Goal: Use online tool/utility

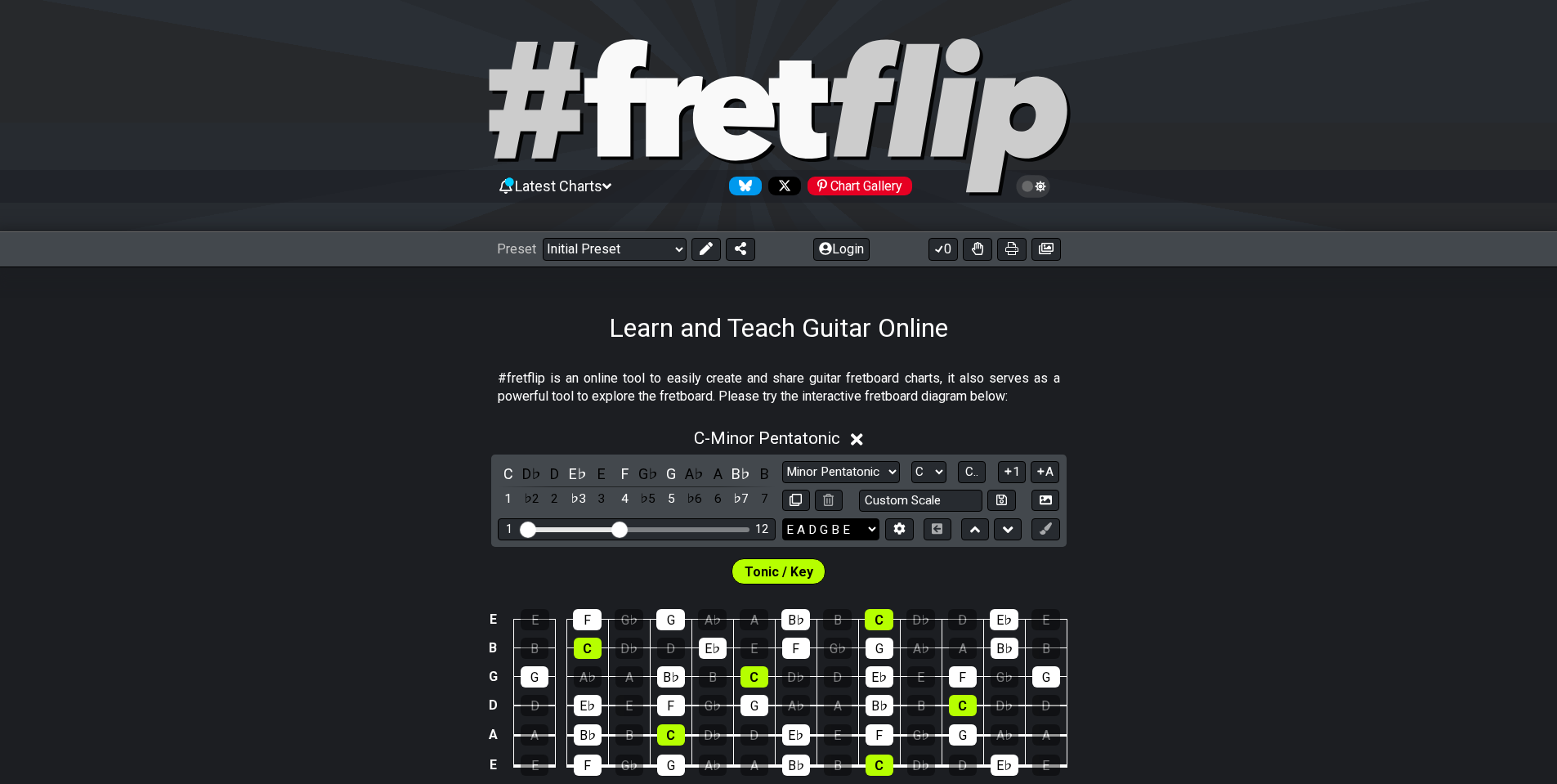
click at [857, 524] on select "E A D G B E E A D G B E E A D G B E B E A D F♯ B A D G C E A D A D G B E E♭ A♭ …" at bounding box center [831, 530] width 98 height 22
select select "A D G C F A D"
click at [782, 518] on select "E A D G B E E A D G B E E A D G B E B E A D F♯ B A D G C E A D A D G B E E♭ A♭ …" at bounding box center [831, 530] width 98 height 22
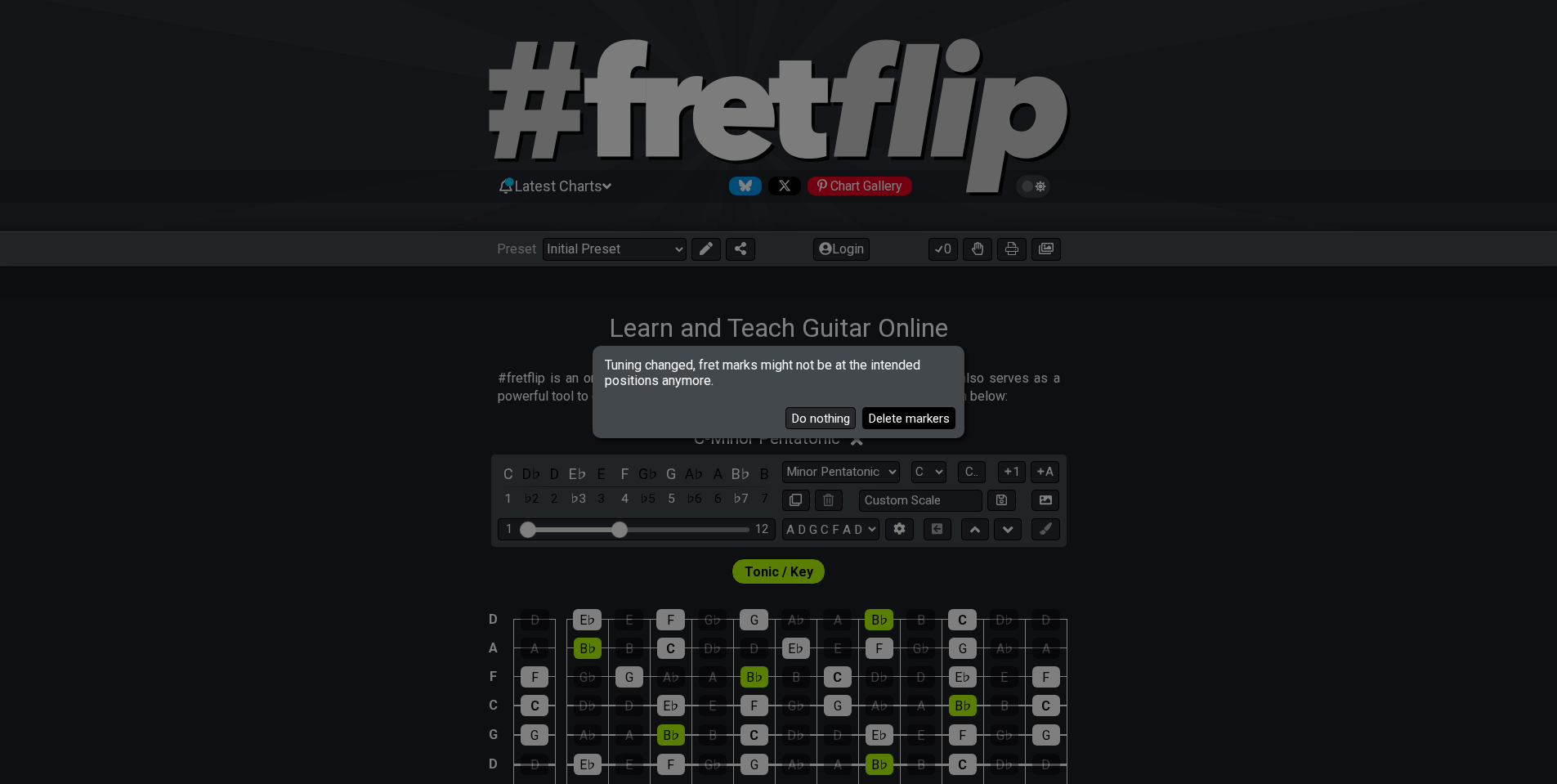
click at [890, 419] on button "Delete markers" at bounding box center [908, 418] width 93 height 22
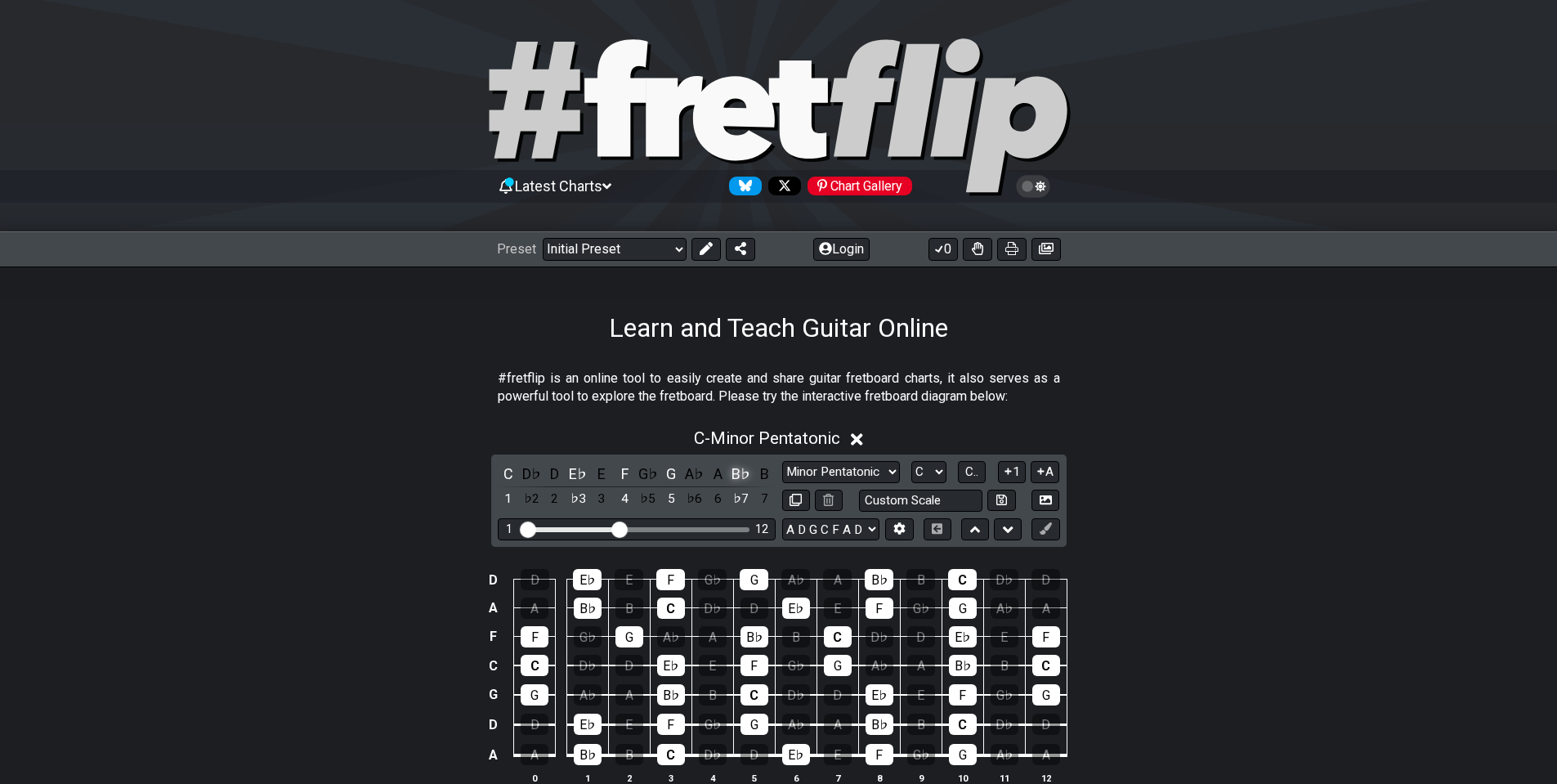
click at [743, 472] on div "B♭" at bounding box center [741, 474] width 21 height 22
click at [677, 470] on div "G" at bounding box center [671, 474] width 21 height 22
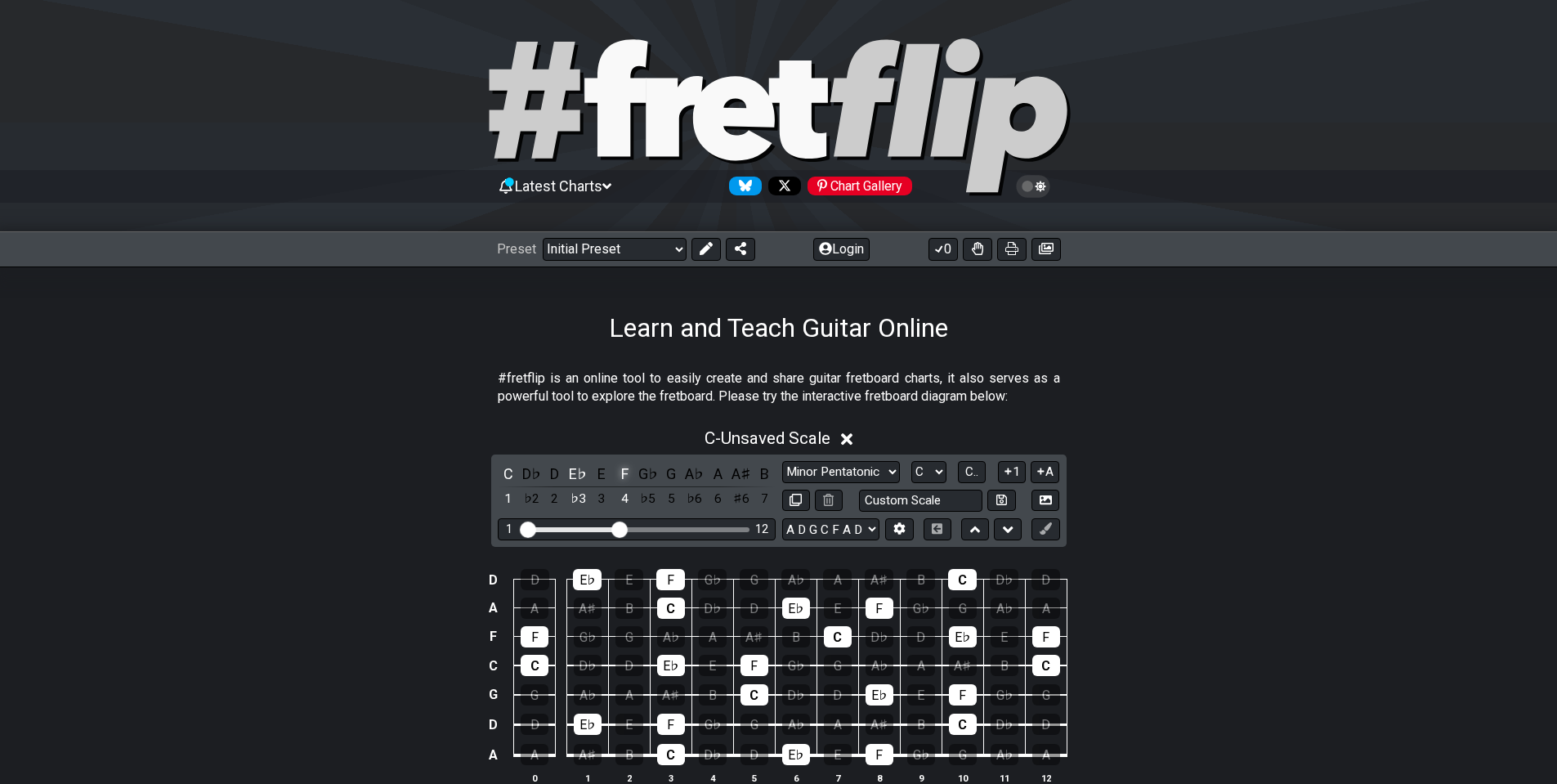
click at [626, 471] on div "F" at bounding box center [624, 474] width 21 height 22
click at [560, 470] on div "D" at bounding box center [554, 474] width 21 height 22
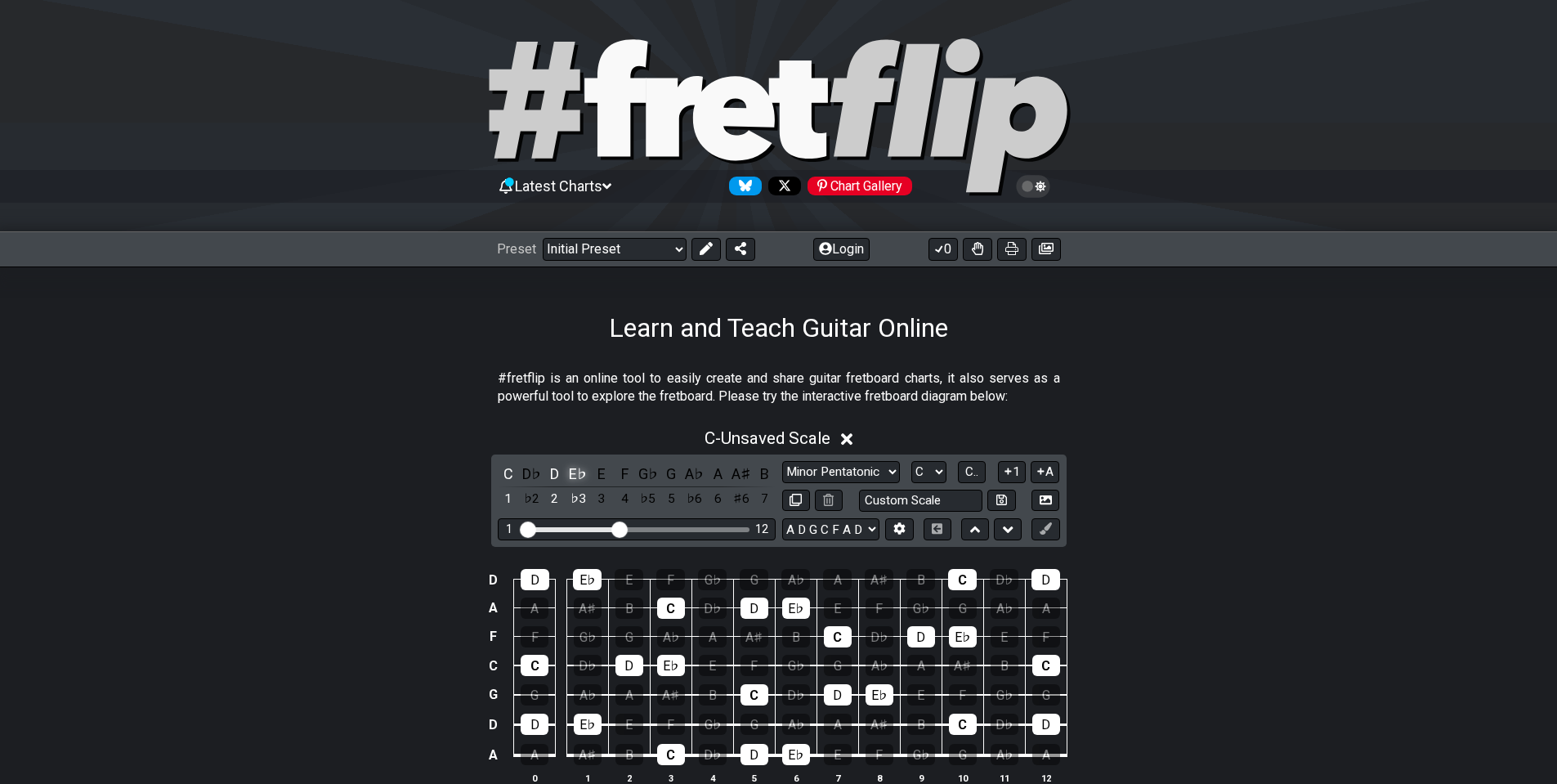
click at [572, 470] on div "E♭" at bounding box center [578, 474] width 21 height 22
drag, startPoint x: 560, startPoint y: 470, endPoint x: 548, endPoint y: 472, distance: 12.2
click at [560, 470] on div "D" at bounding box center [554, 474] width 21 height 22
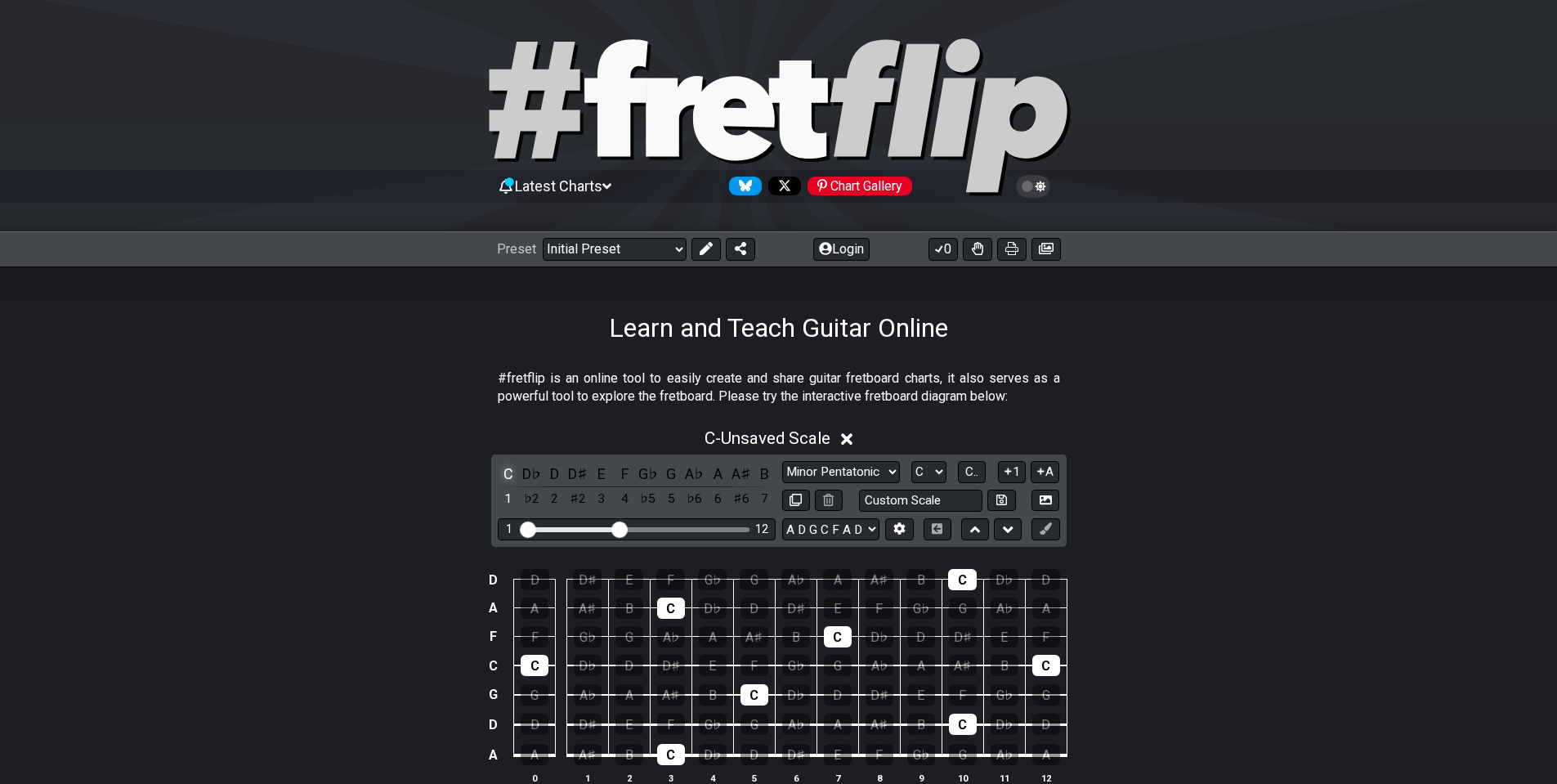
click at [512, 471] on div "C" at bounding box center [508, 474] width 21 height 22
click at [530, 476] on div "D♭" at bounding box center [531, 474] width 21 height 22
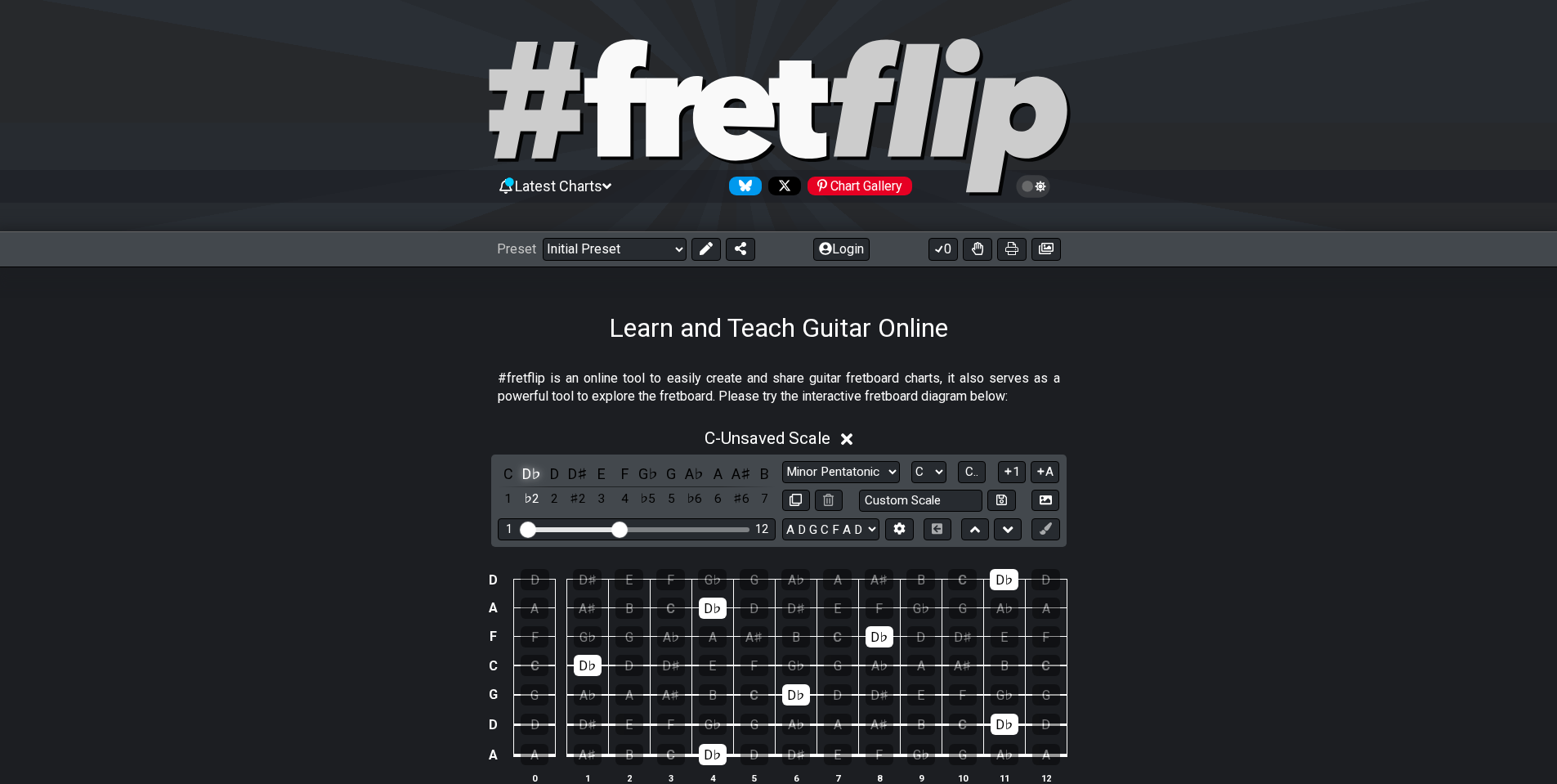
click at [530, 476] on div "D♭" at bounding box center [531, 474] width 21 height 22
click at [650, 477] on div "G♭" at bounding box center [648, 474] width 21 height 22
click at [697, 475] on div "A♭" at bounding box center [694, 474] width 21 height 22
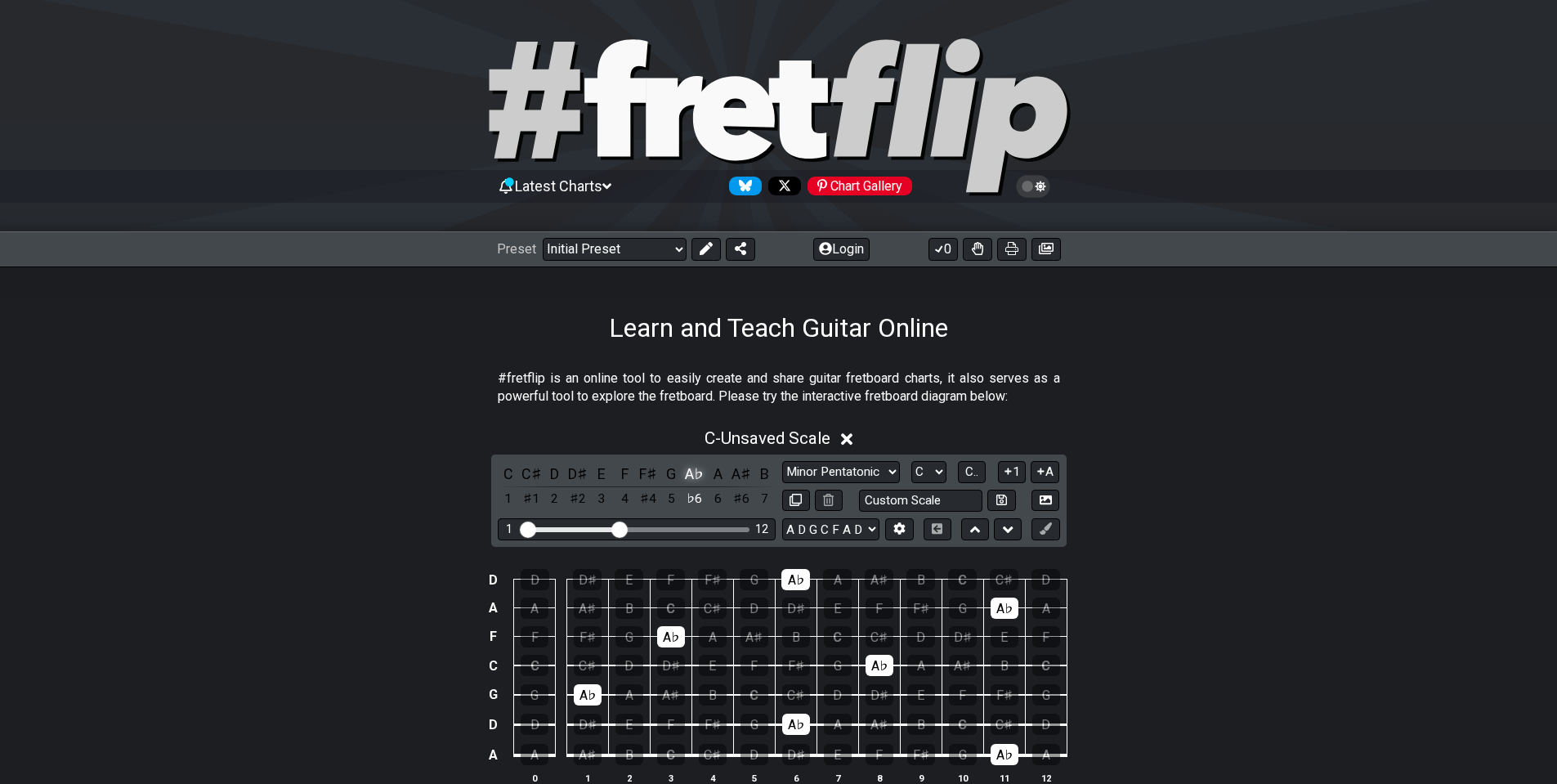
click at [697, 475] on div "A♭" at bounding box center [694, 474] width 21 height 22
click at [937, 470] on select "A♭ A A♯ B♭ B C C♯ D♭ D D♯ E♭ E F F♯ G♭ G G♯" at bounding box center [929, 472] width 35 height 22
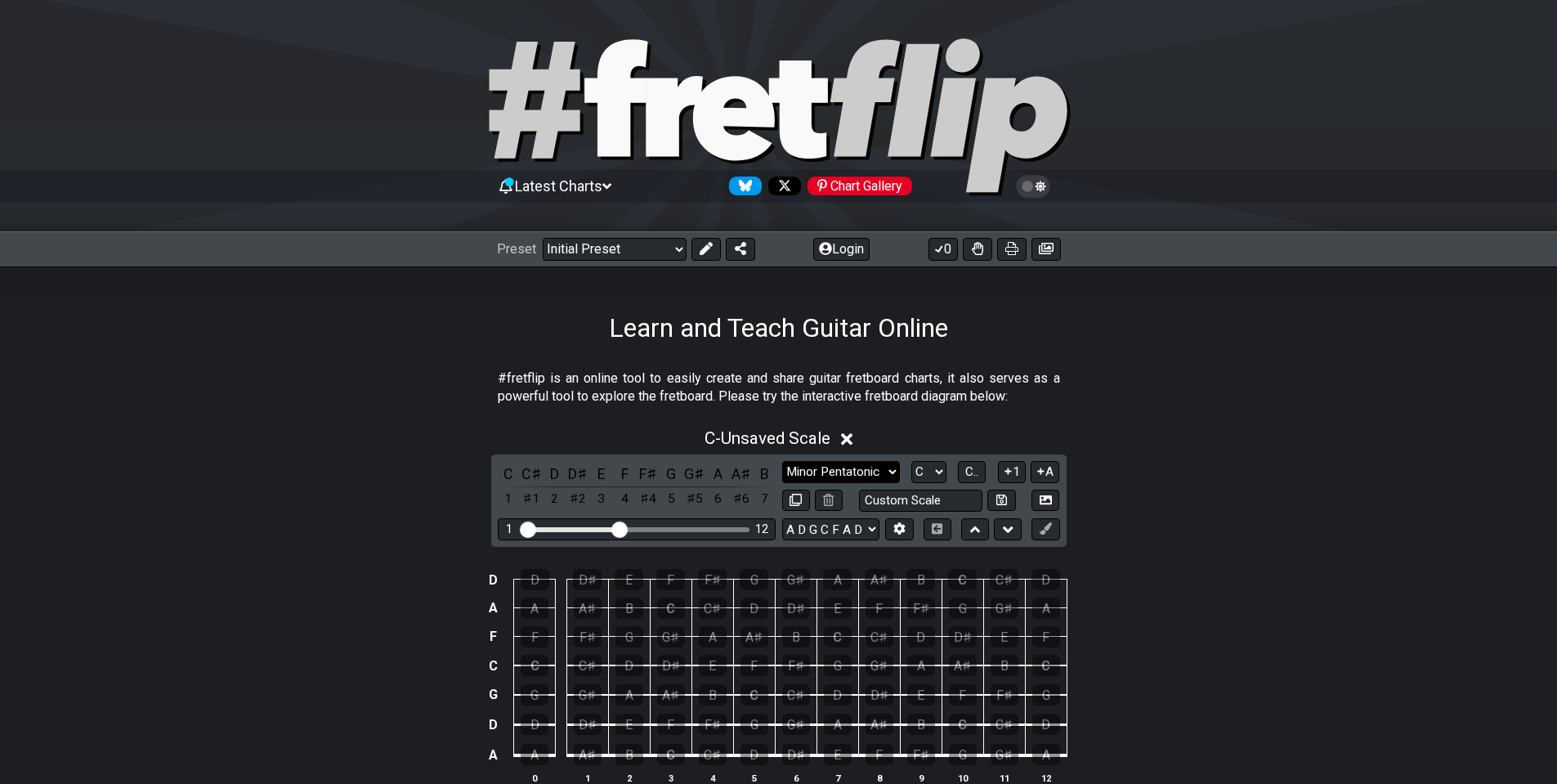
click at [889, 471] on select "Minor Pentatonic Click to edit Minor Pentatonic Major Pentatonic Minor Blues Ma…" at bounding box center [841, 472] width 117 height 22
click at [935, 467] on select "A♭ A A♯ B♭ B C C♯ D♭ D D♯ E♭ E F F♯ G♭ G G♯" at bounding box center [929, 472] width 35 height 22
select select "E"
click at [912, 461] on select "A♭ A A♯ B♭ B C C♯ D♭ D D♯ E♭ E F F♯ G♭ G G♯" at bounding box center [929, 472] width 35 height 22
click at [894, 529] on icon at bounding box center [900, 529] width 12 height 12
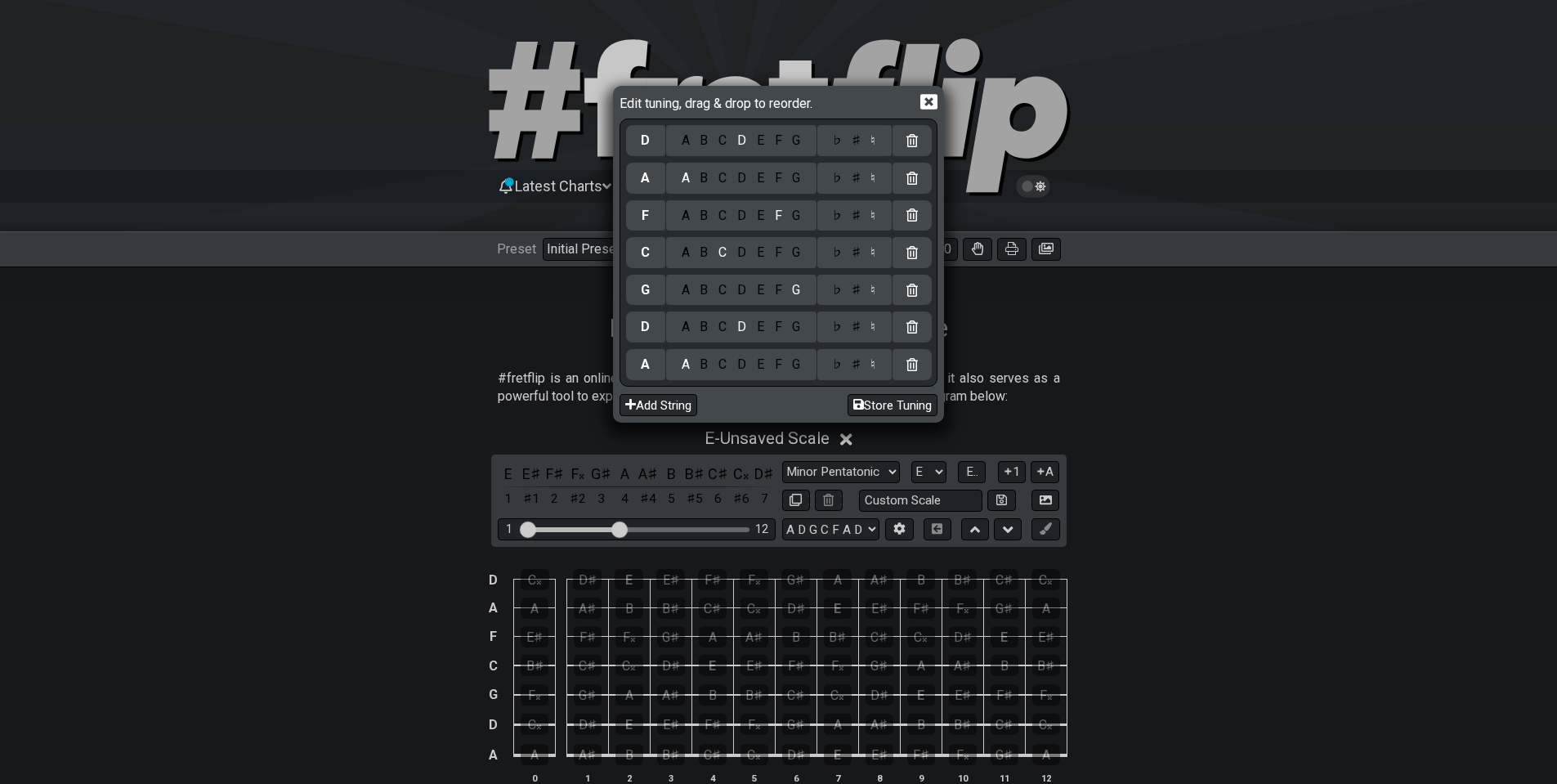
click at [793, 365] on div "G" at bounding box center [797, 364] width 19 height 18
click at [931, 98] on icon at bounding box center [929, 102] width 17 height 17
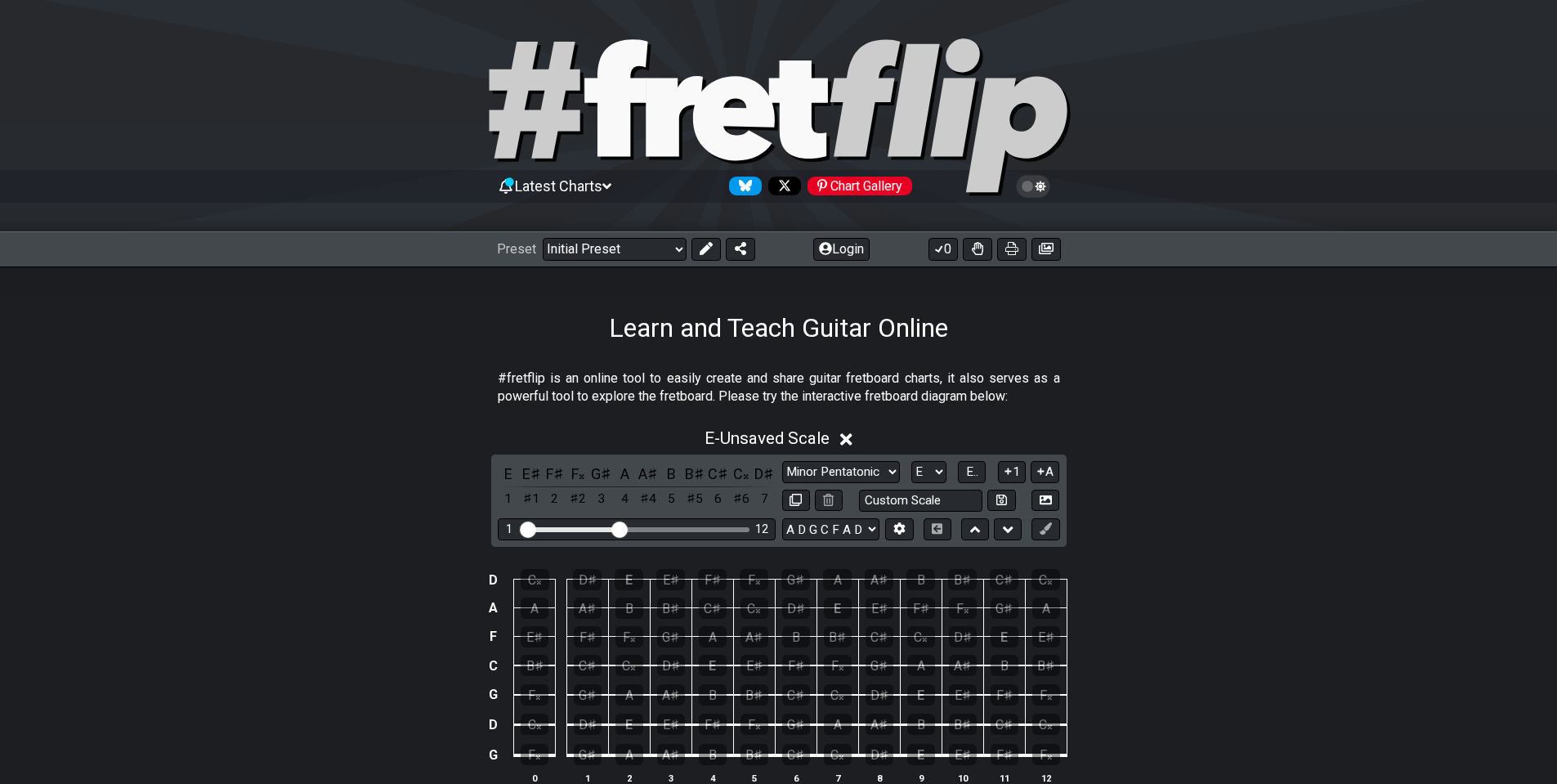
scroll to position [81, 0]
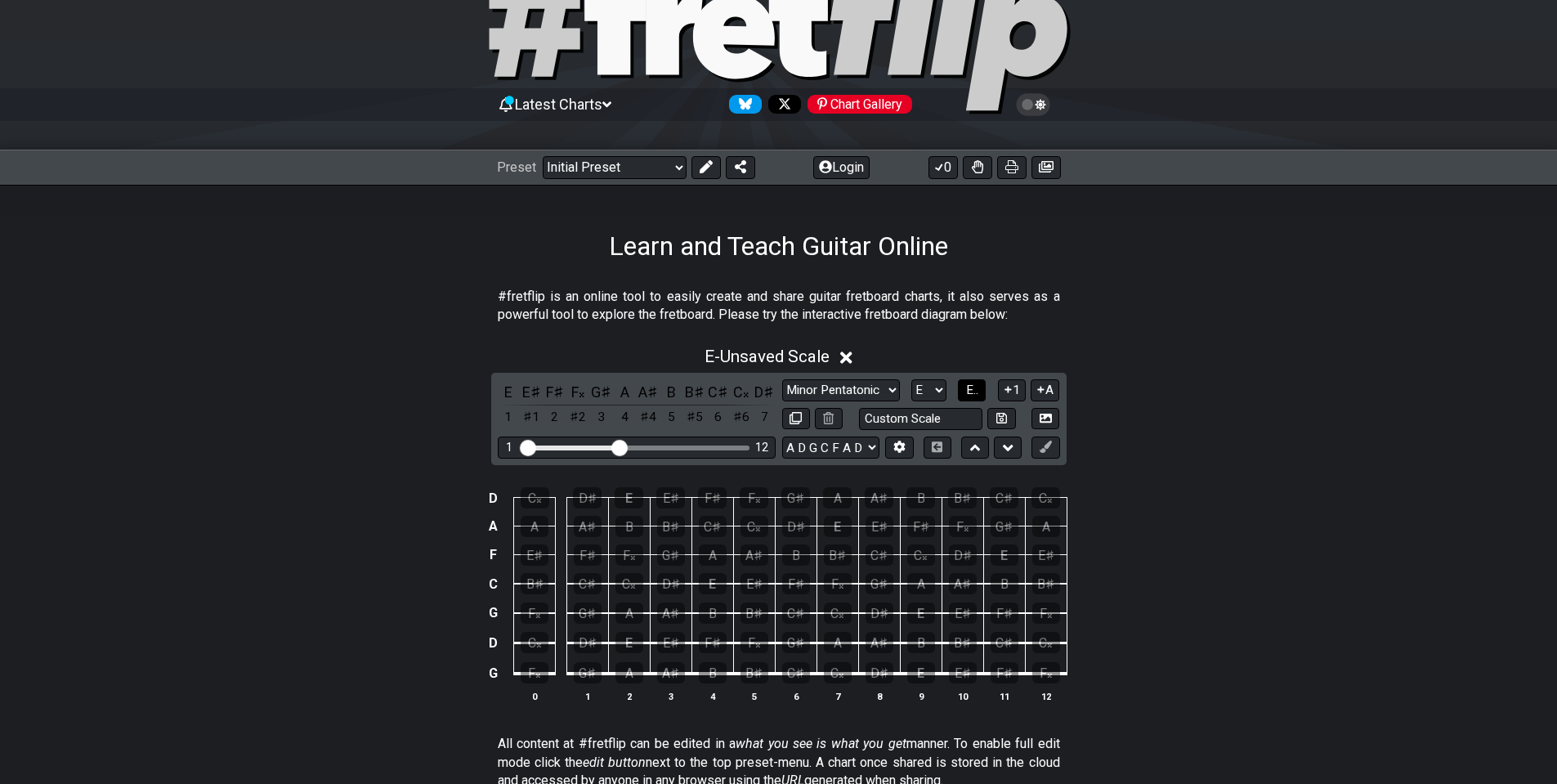
click at [976, 387] on span "E.." at bounding box center [973, 389] width 12 height 15
click at [976, 387] on span "1..7" at bounding box center [972, 389] width 20 height 15
click at [511, 389] on div "E" at bounding box center [508, 392] width 21 height 22
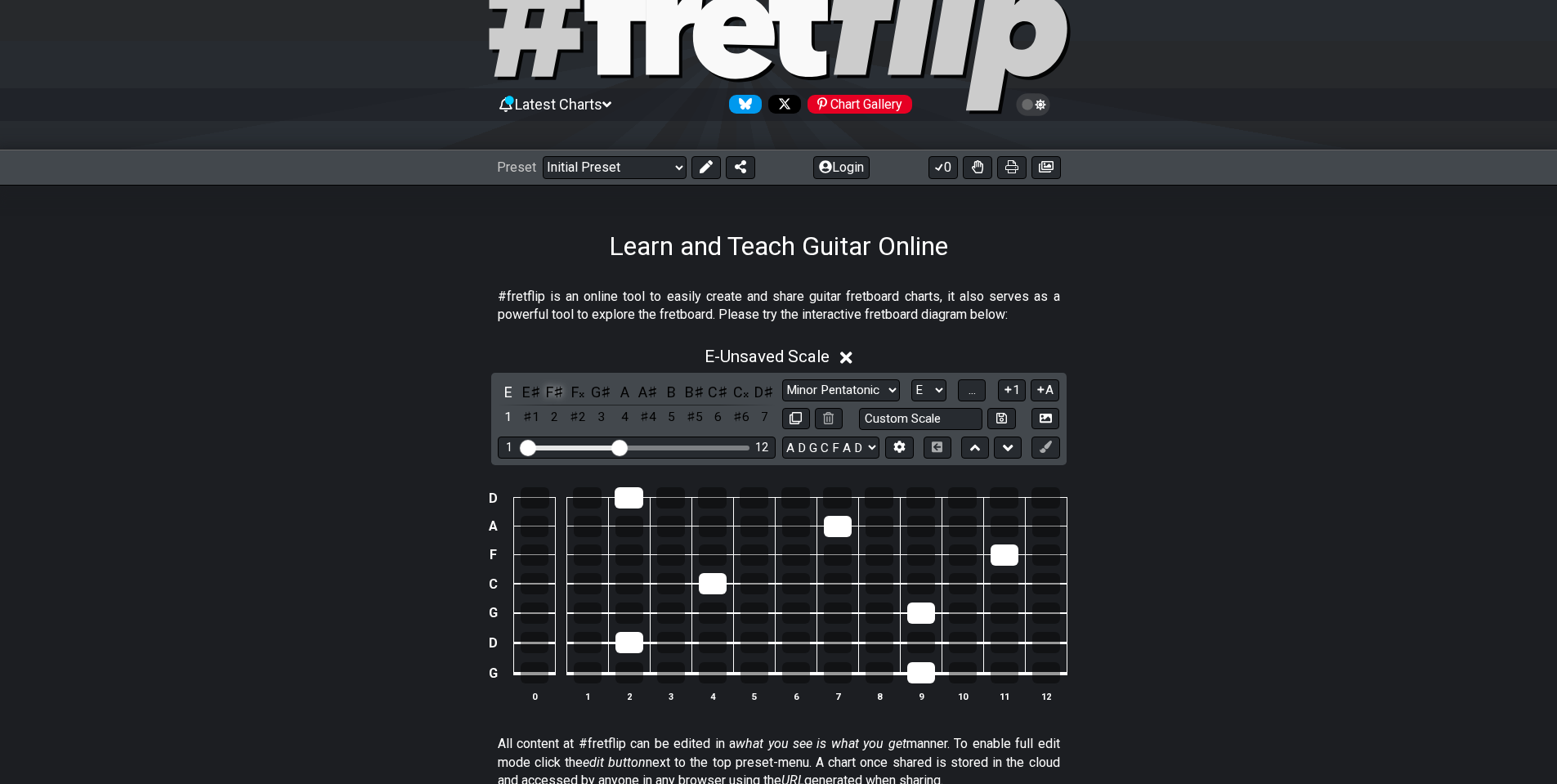
click at [552, 395] on div "F♯" at bounding box center [554, 392] width 21 height 22
click at [582, 393] on div "F𝄪" at bounding box center [578, 392] width 21 height 22
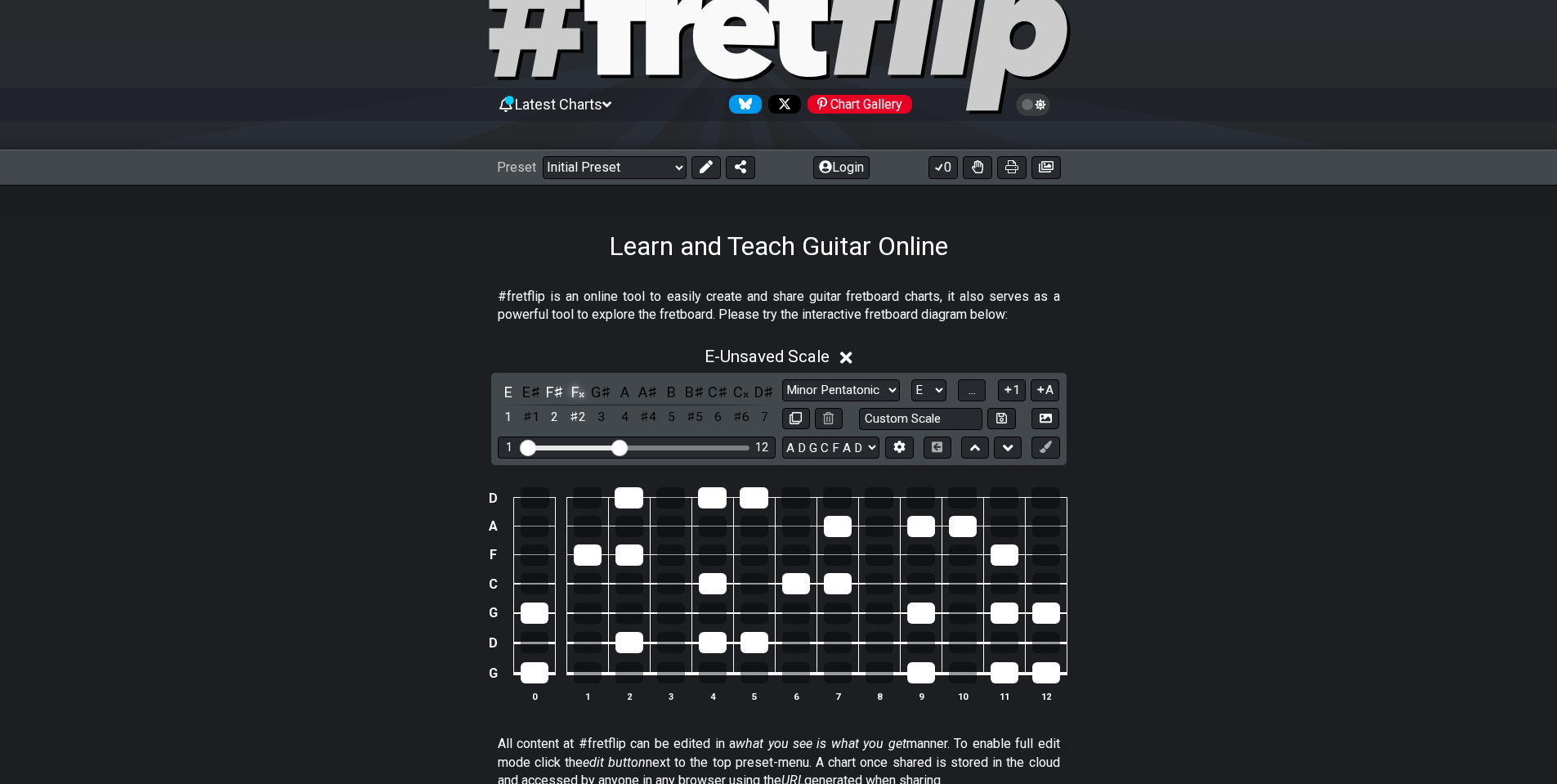
click at [581, 396] on div "F𝄪" at bounding box center [578, 392] width 21 height 22
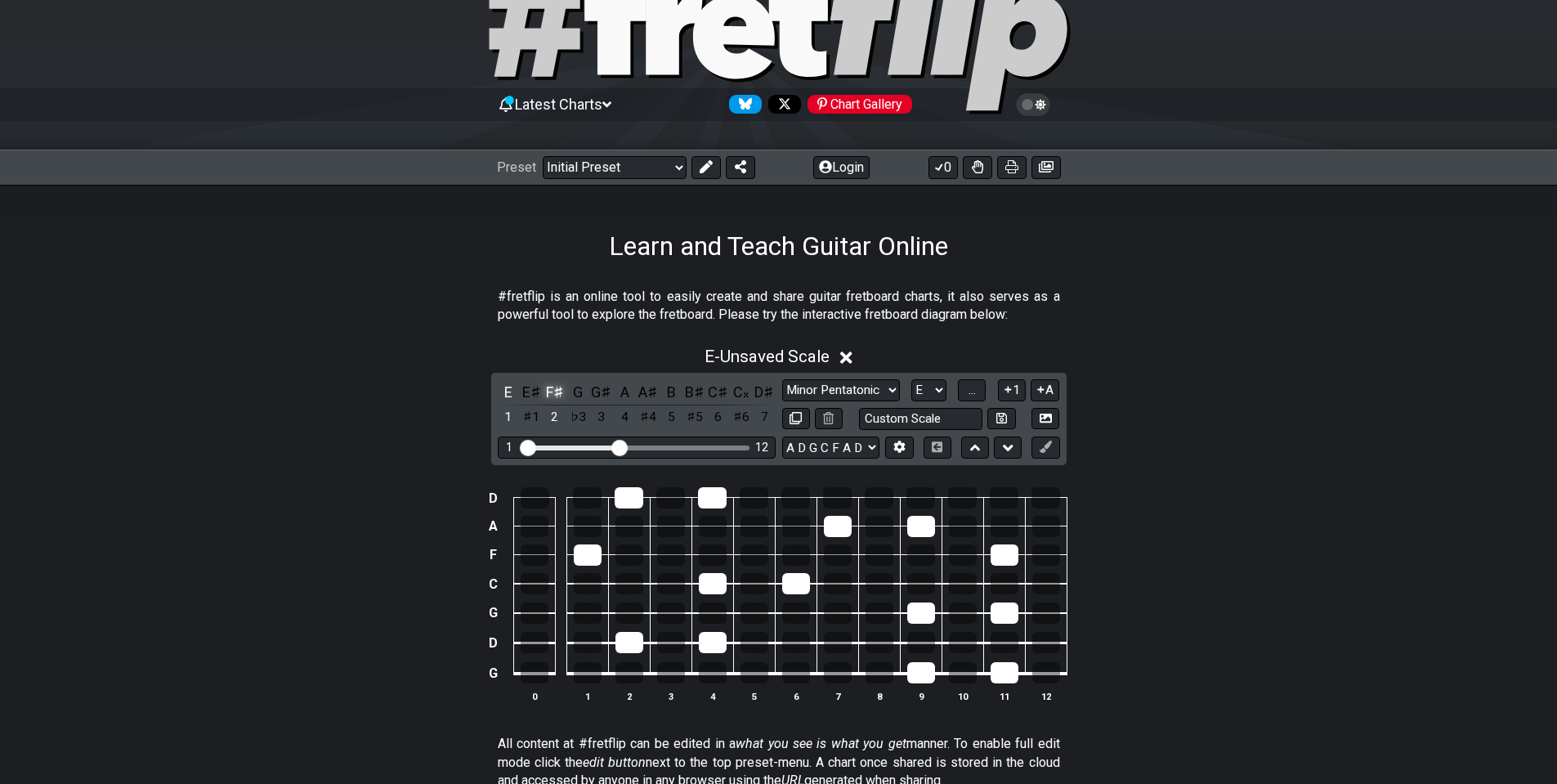
click at [559, 394] on div "F♯" at bounding box center [554, 392] width 21 height 22
click at [509, 388] on div "E" at bounding box center [508, 392] width 21 height 22
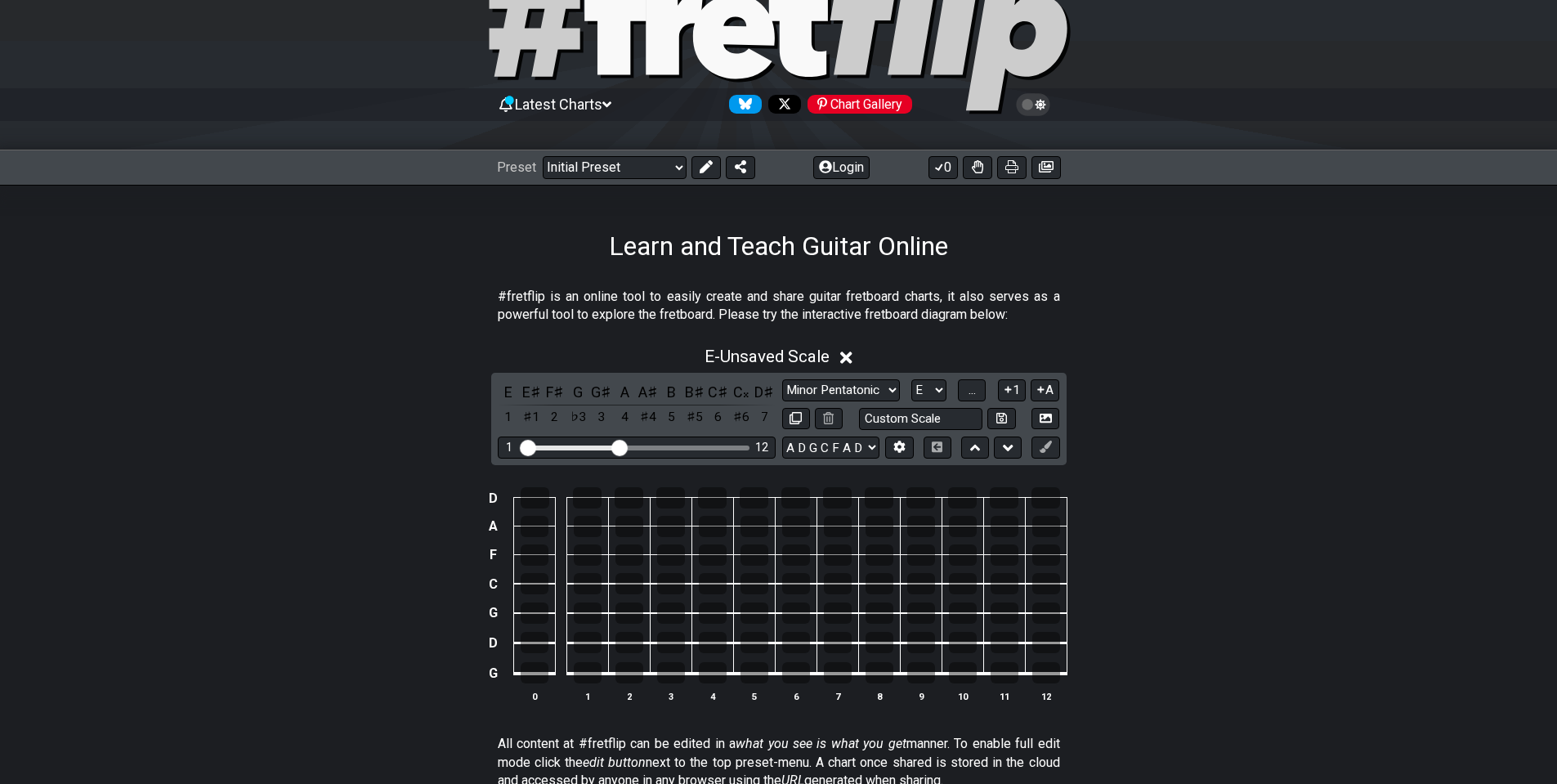
click at [852, 354] on icon at bounding box center [847, 357] width 12 height 17
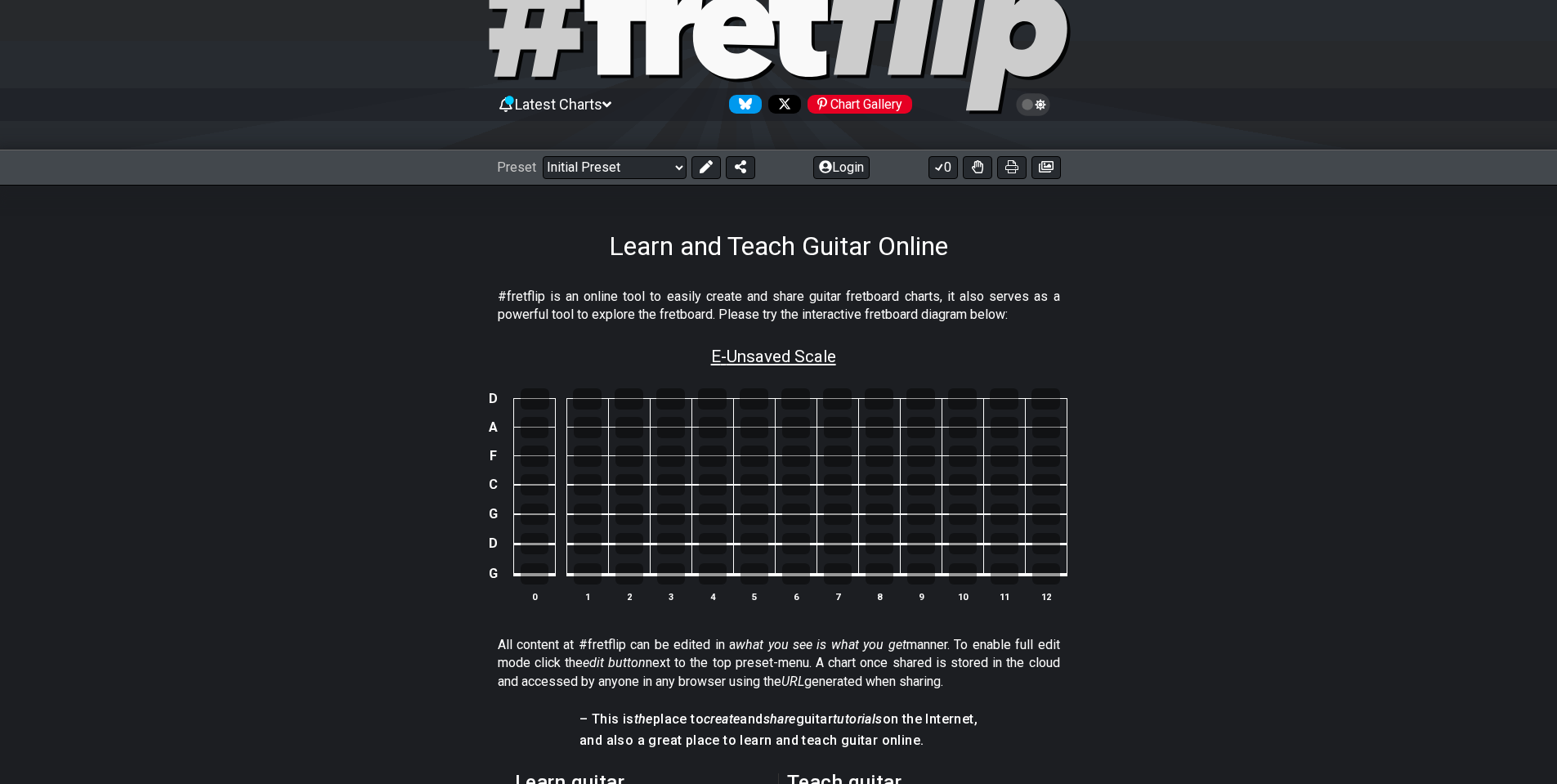
click at [817, 361] on span "E - Unsaved Scale" at bounding box center [774, 356] width 125 height 20
select select "E"
select select "A D G C F A D"
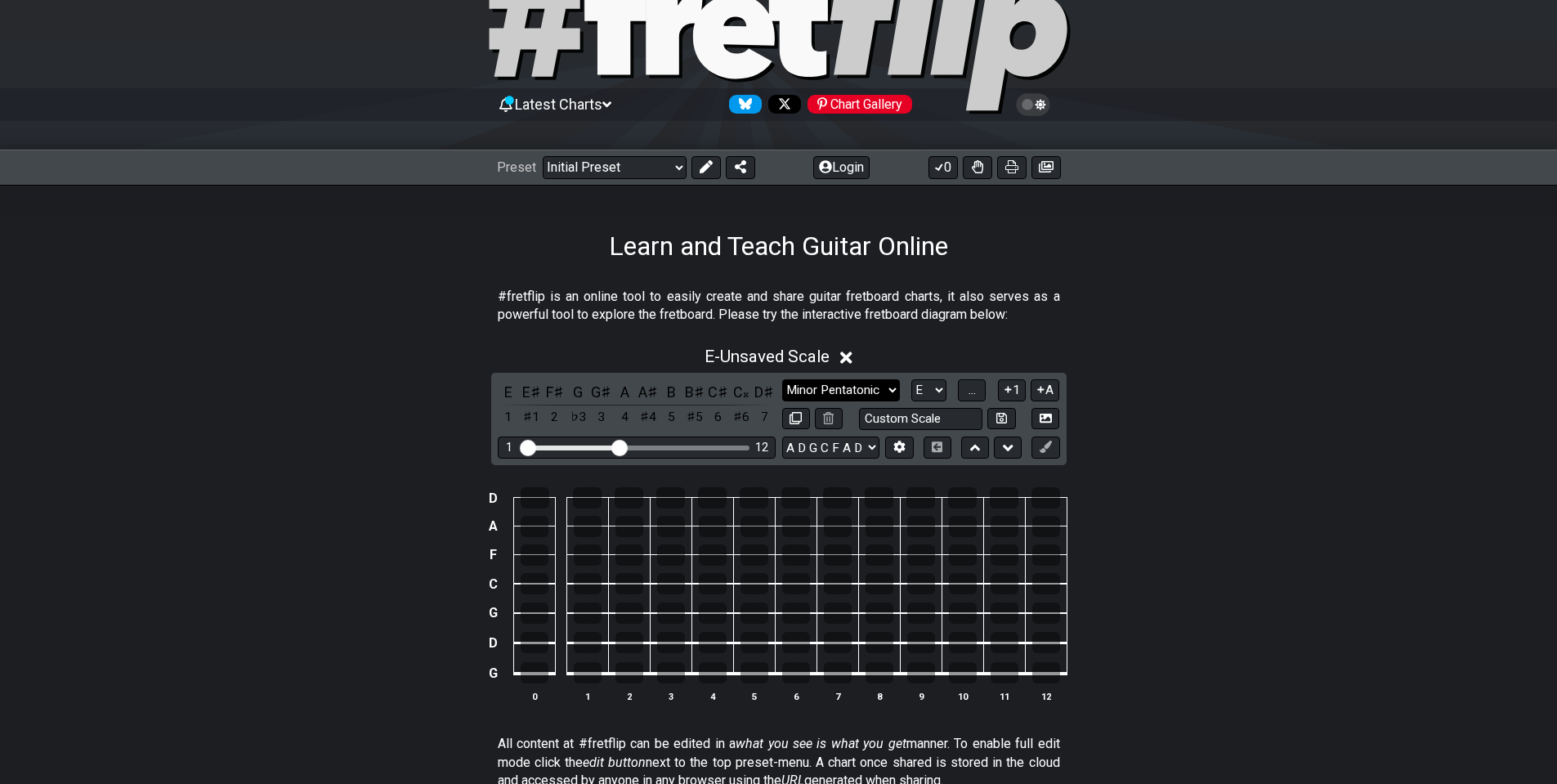
click at [872, 392] on select "Minor Pentatonic Click to edit Minor Pentatonic Major Pentatonic Minor Blues Ma…" at bounding box center [841, 391] width 117 height 22
select select "Minor"
click at [782, 380] on select "Minor Pentatonic Click to edit Minor Pentatonic Major Pentatonic Minor Blues Ma…" at bounding box center [841, 391] width 117 height 22
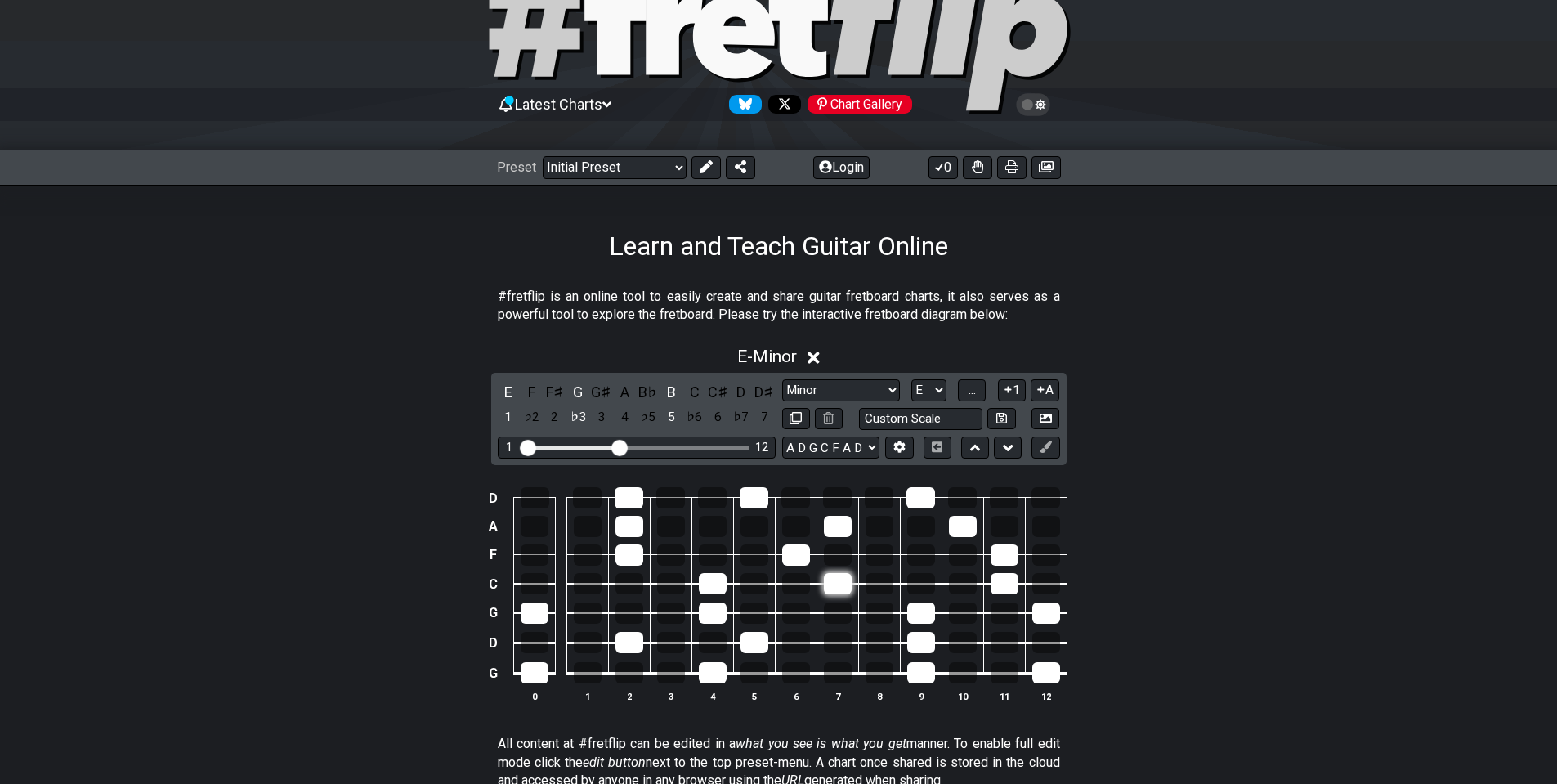
click at [835, 584] on div at bounding box center [838, 584] width 27 height 21
click at [861, 445] on select "E A D G B E E A D G B E E A D G B E B E A D F♯ B A D G C E A D A D G B E E♭ A♭ …" at bounding box center [831, 447] width 98 height 22
click at [896, 449] on icon at bounding box center [900, 447] width 11 height 12
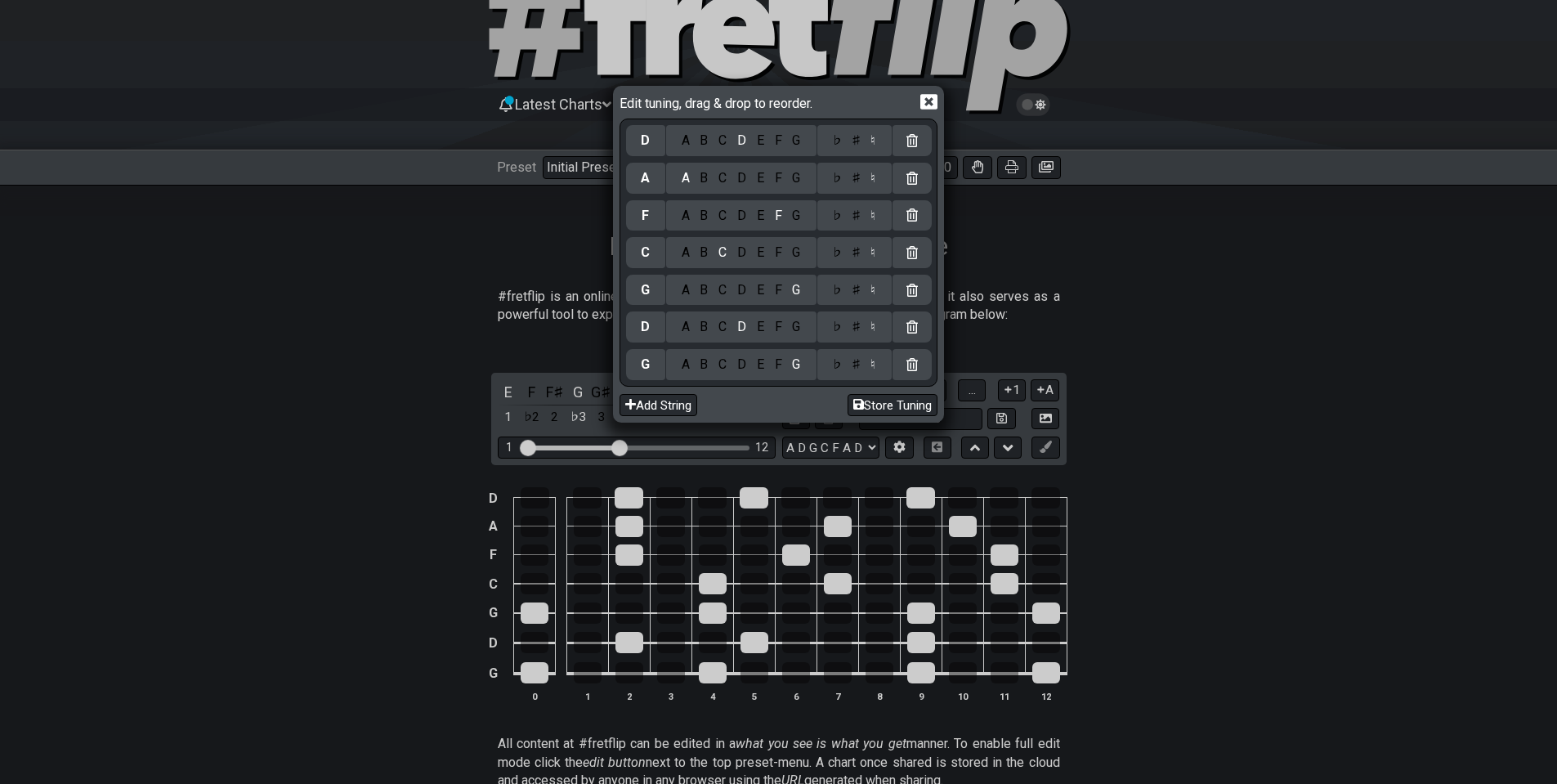
click at [931, 99] on icon at bounding box center [929, 102] width 17 height 17
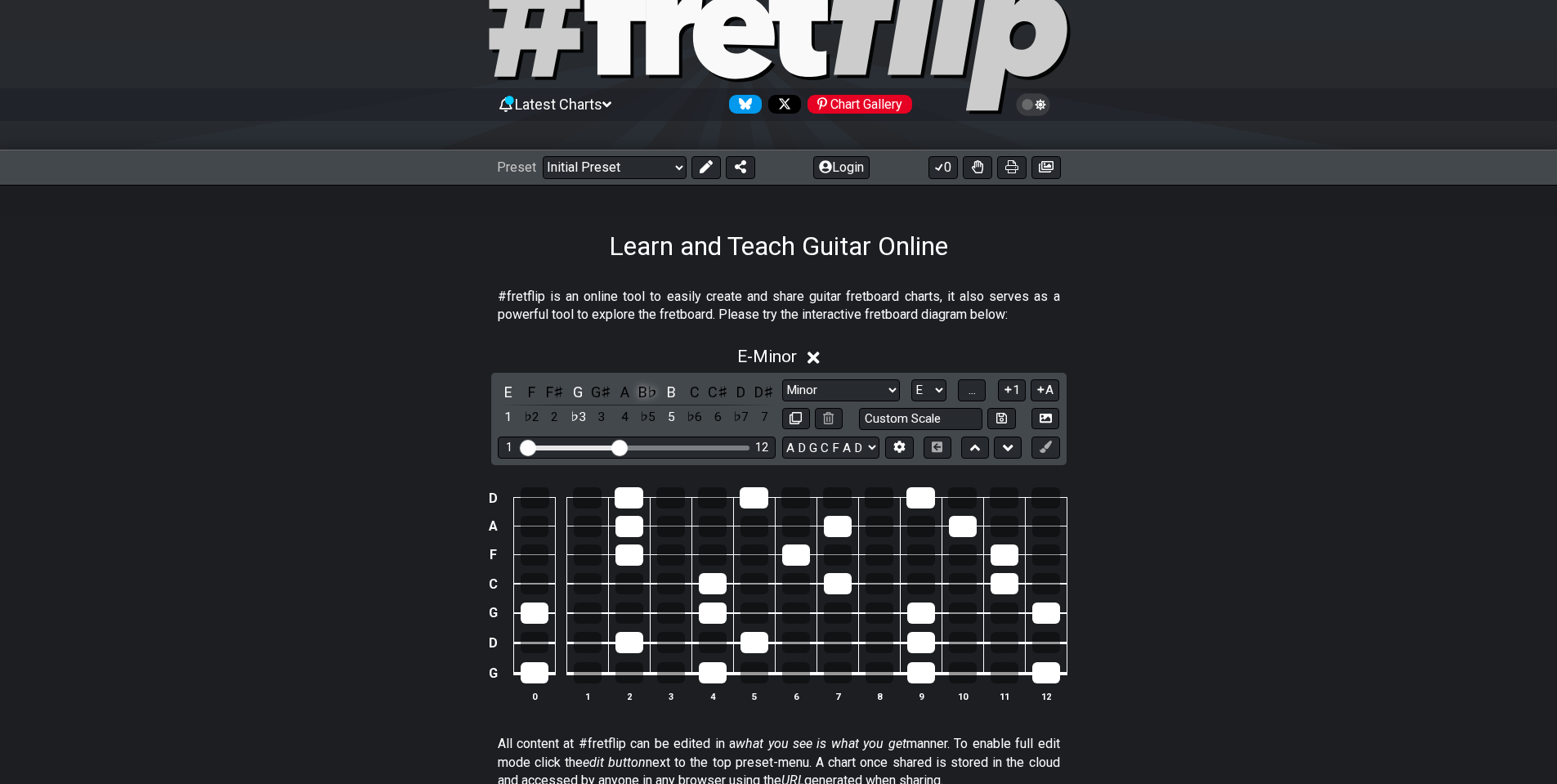
click at [639, 392] on div "B♭" at bounding box center [648, 392] width 21 height 22
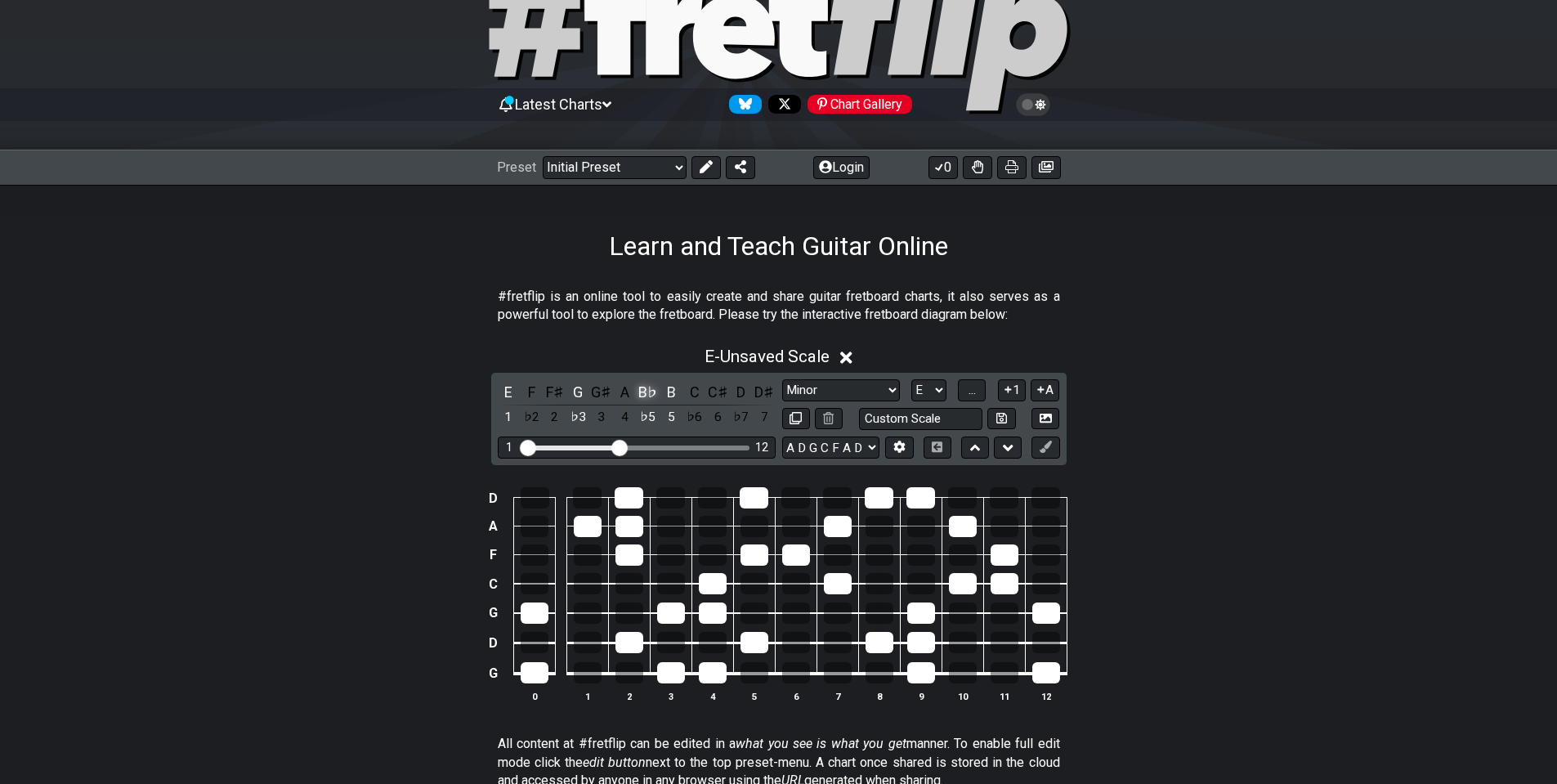
click at [639, 392] on div "B♭" at bounding box center [648, 392] width 21 height 22
click at [641, 388] on div "A♯" at bounding box center [648, 392] width 21 height 22
click at [572, 388] on div "G" at bounding box center [578, 392] width 21 height 22
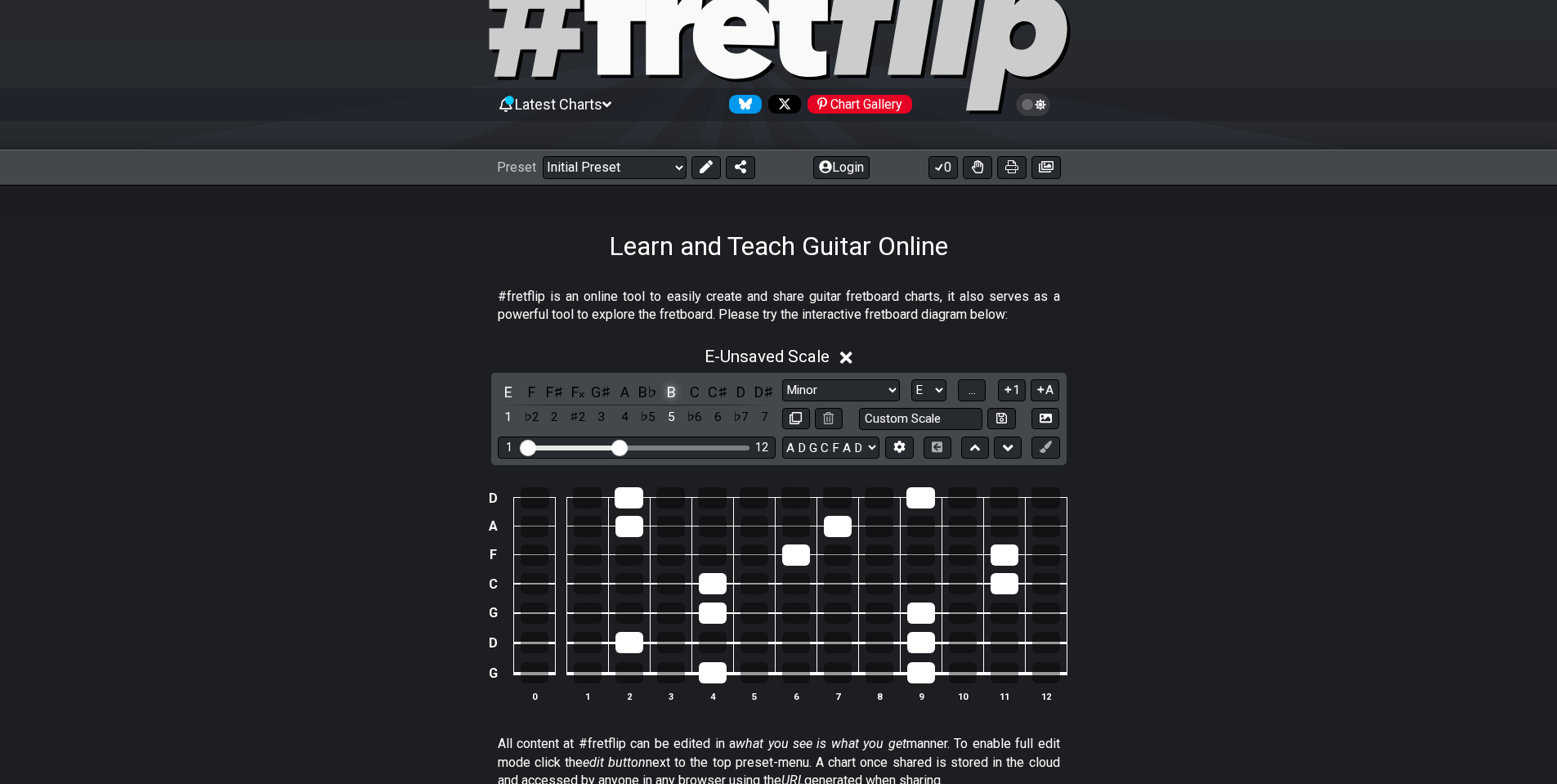
click at [676, 391] on div "B" at bounding box center [671, 392] width 21 height 22
click at [507, 389] on div "E" at bounding box center [508, 392] width 21 height 22
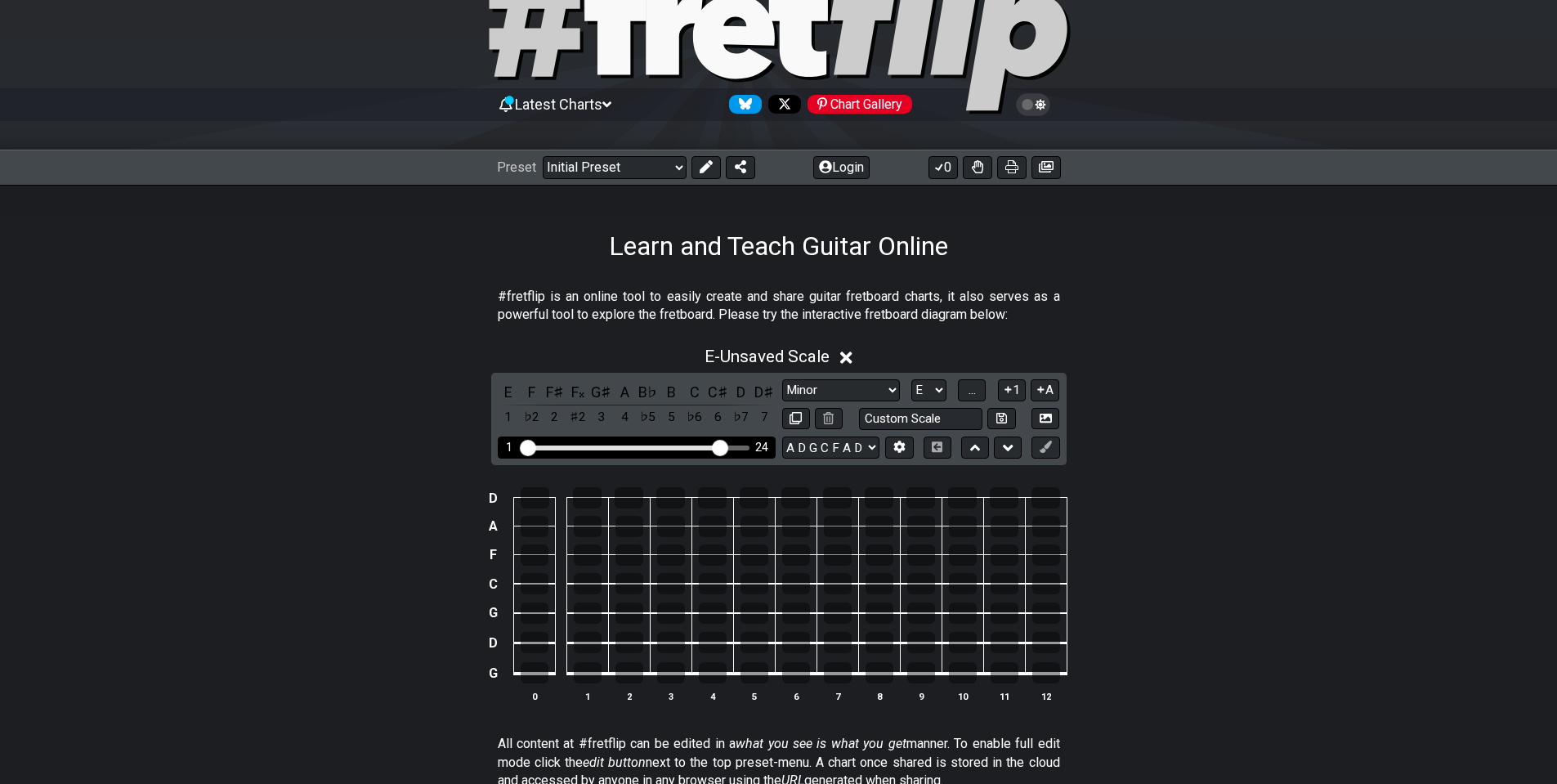
drag, startPoint x: 621, startPoint y: 445, endPoint x: 716, endPoint y: 451, distance: 95.2
click at [716, 446] on input "Visible fret range" at bounding box center [637, 446] width 232 height 0
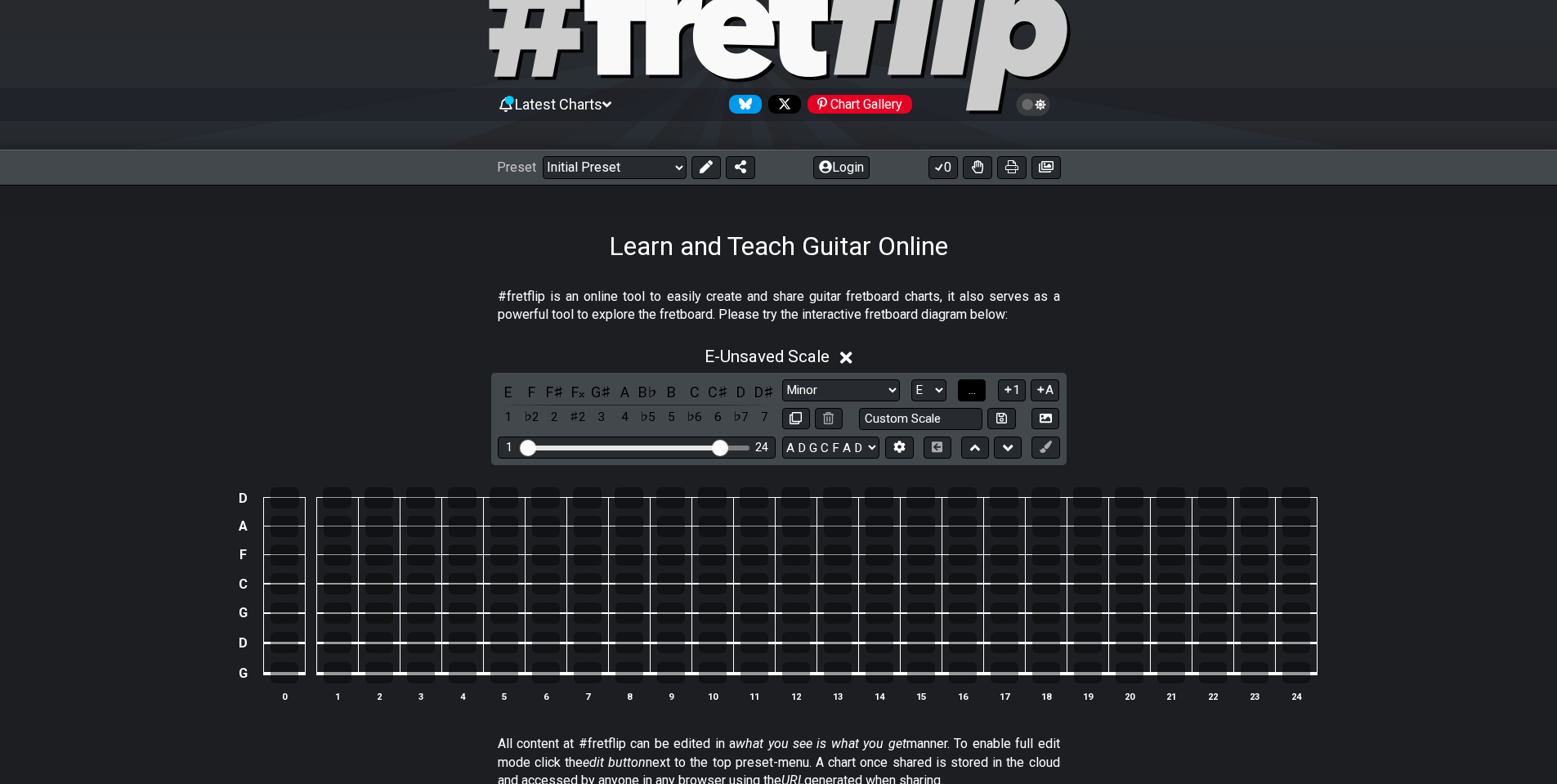
click at [968, 394] on span "..." at bounding box center [972, 389] width 8 height 15
click at [967, 394] on span "E.." at bounding box center [973, 389] width 12 height 15
click at [967, 394] on span "1..7" at bounding box center [972, 389] width 20 height 15
click at [968, 394] on span "..." at bounding box center [972, 389] width 8 height 15
click at [506, 389] on div "E" at bounding box center [508, 392] width 21 height 22
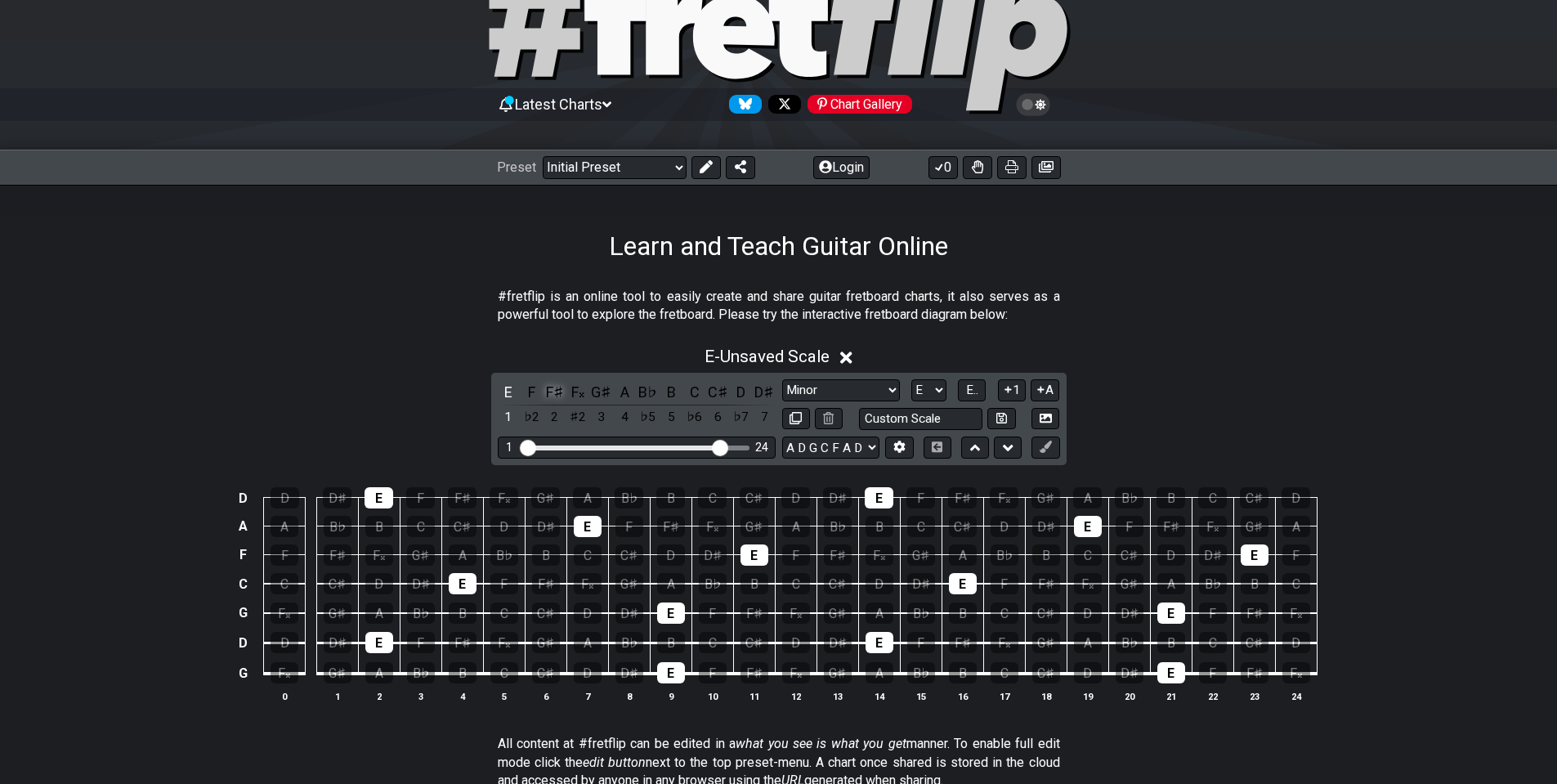
click at [555, 392] on div "F♯" at bounding box center [554, 392] width 21 height 22
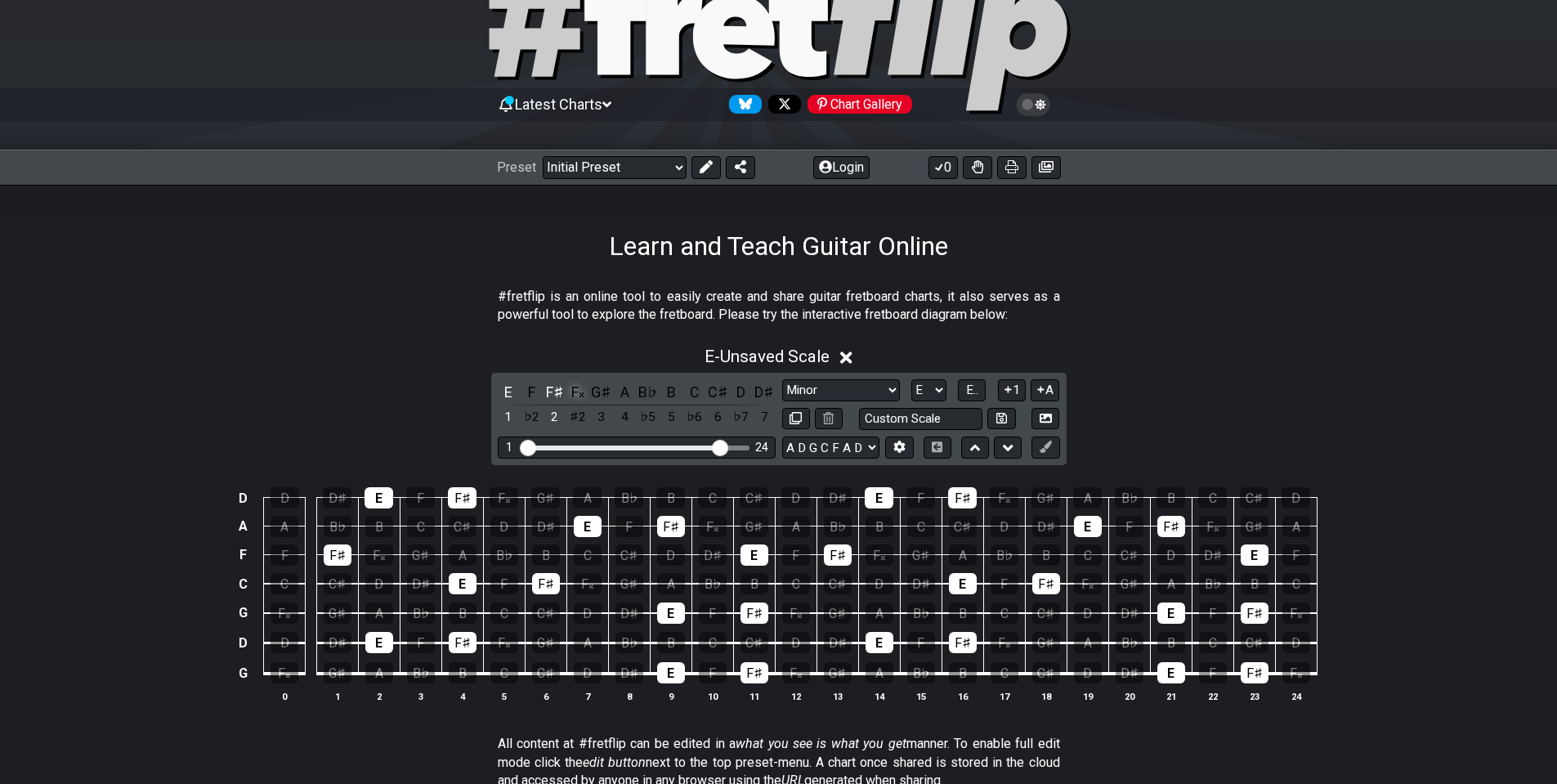
click at [576, 397] on div "F𝄪" at bounding box center [578, 392] width 21 height 22
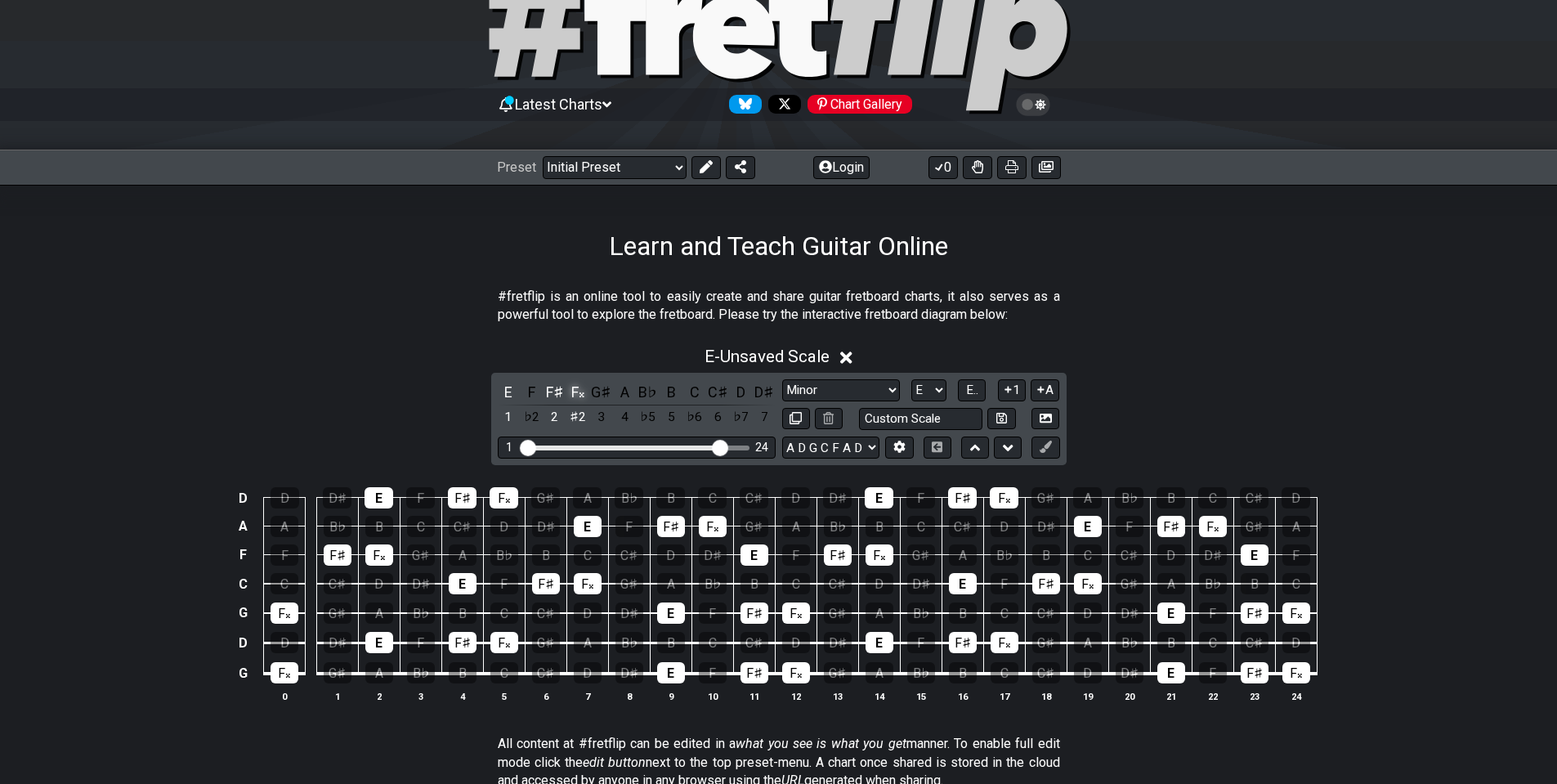
click at [576, 397] on div "F𝄪" at bounding box center [578, 392] width 21 height 22
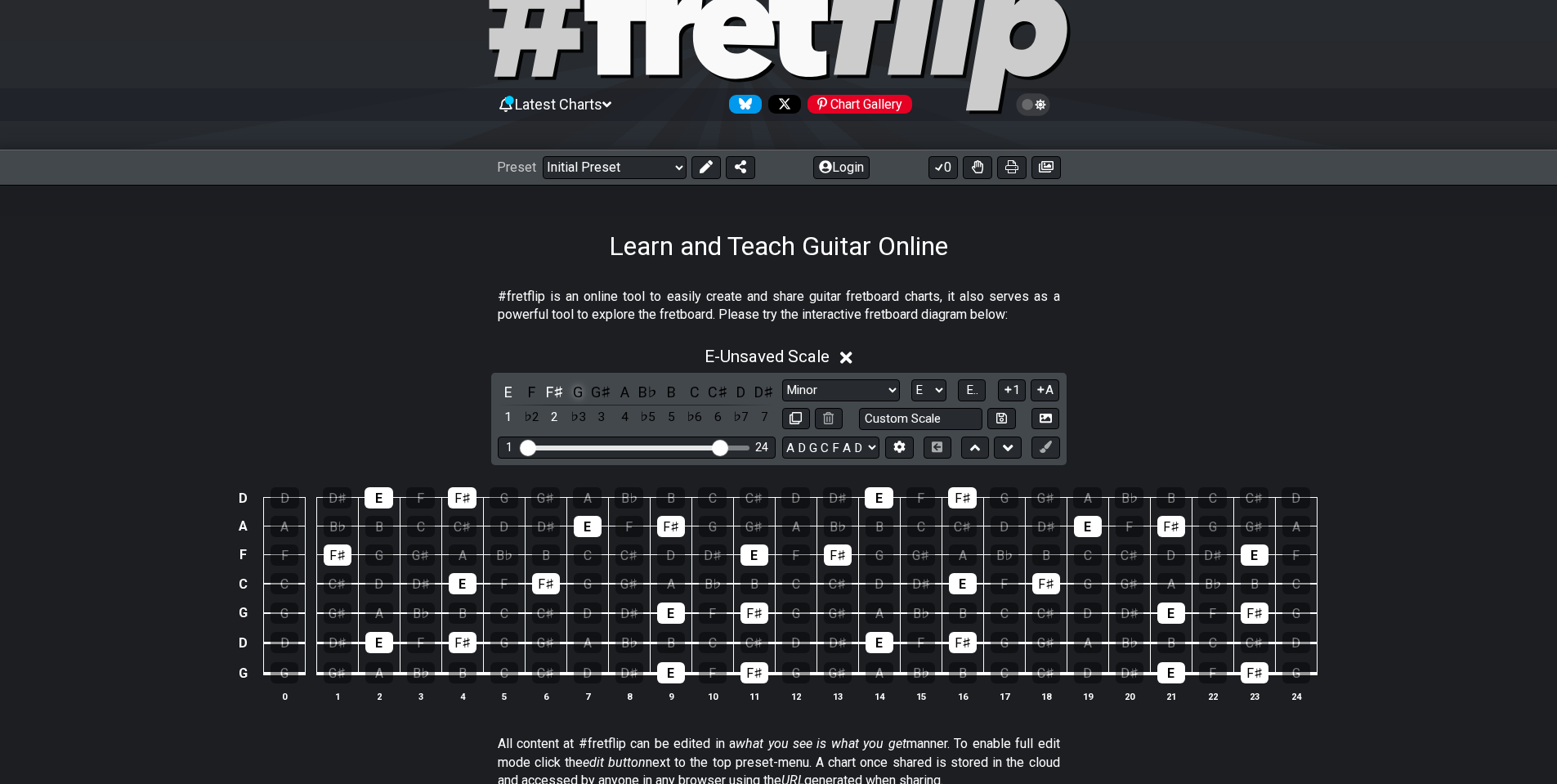
click at [578, 392] on div "G" at bounding box center [578, 392] width 21 height 22
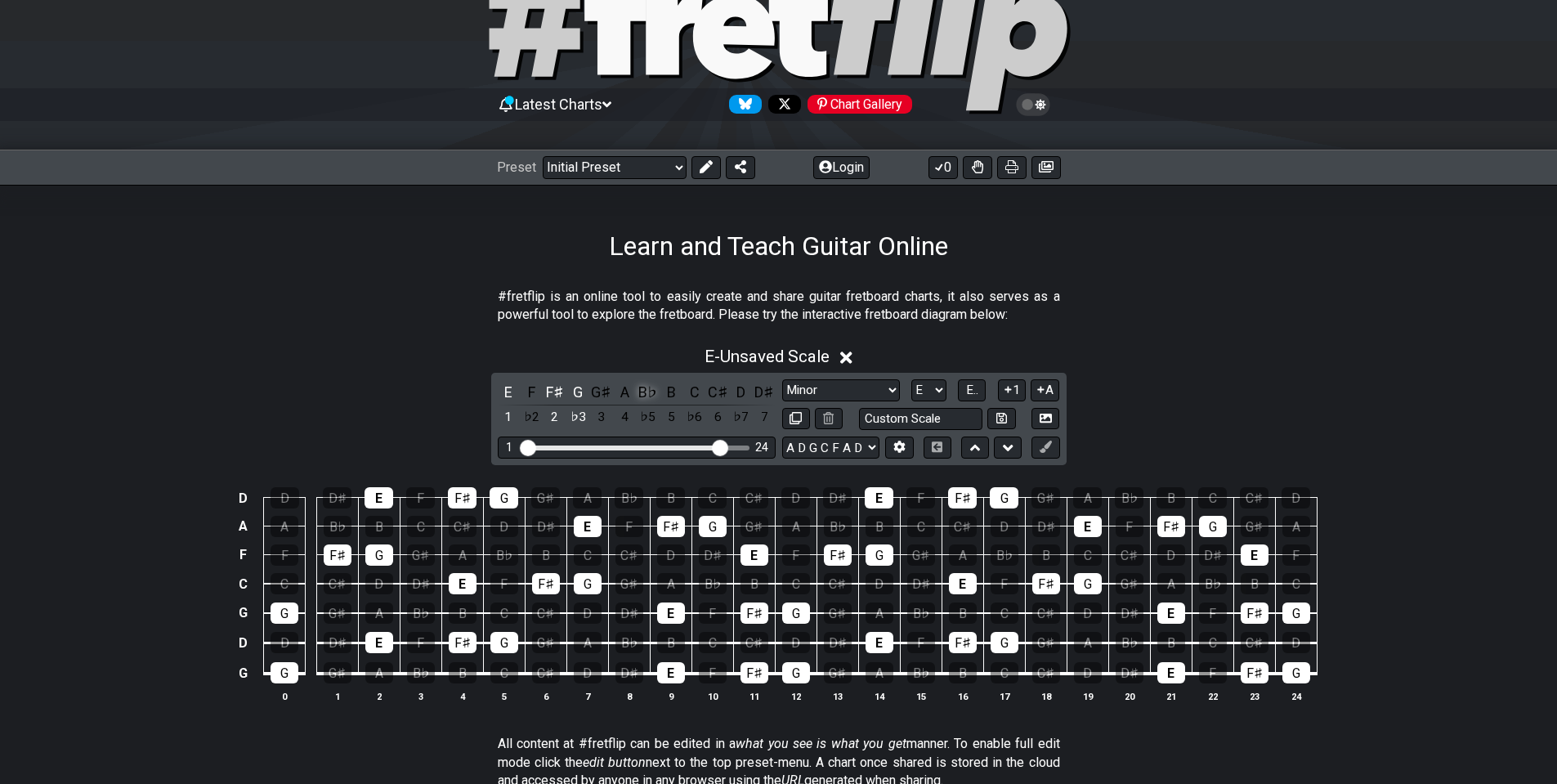
click at [647, 386] on div "B♭" at bounding box center [648, 392] width 21 height 22
click at [626, 382] on div "A" at bounding box center [624, 392] width 21 height 22
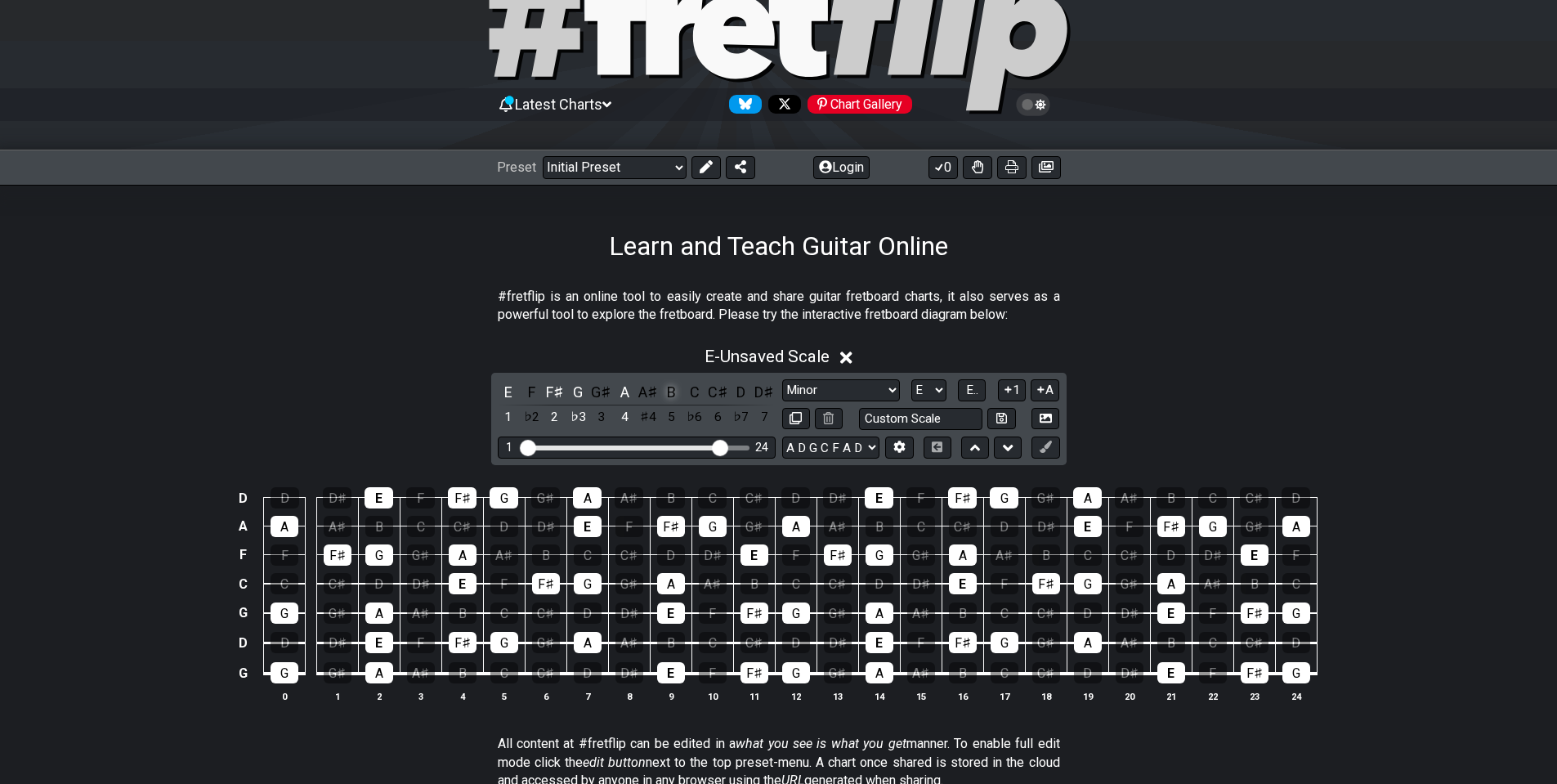
click at [665, 384] on div "B" at bounding box center [671, 392] width 21 height 22
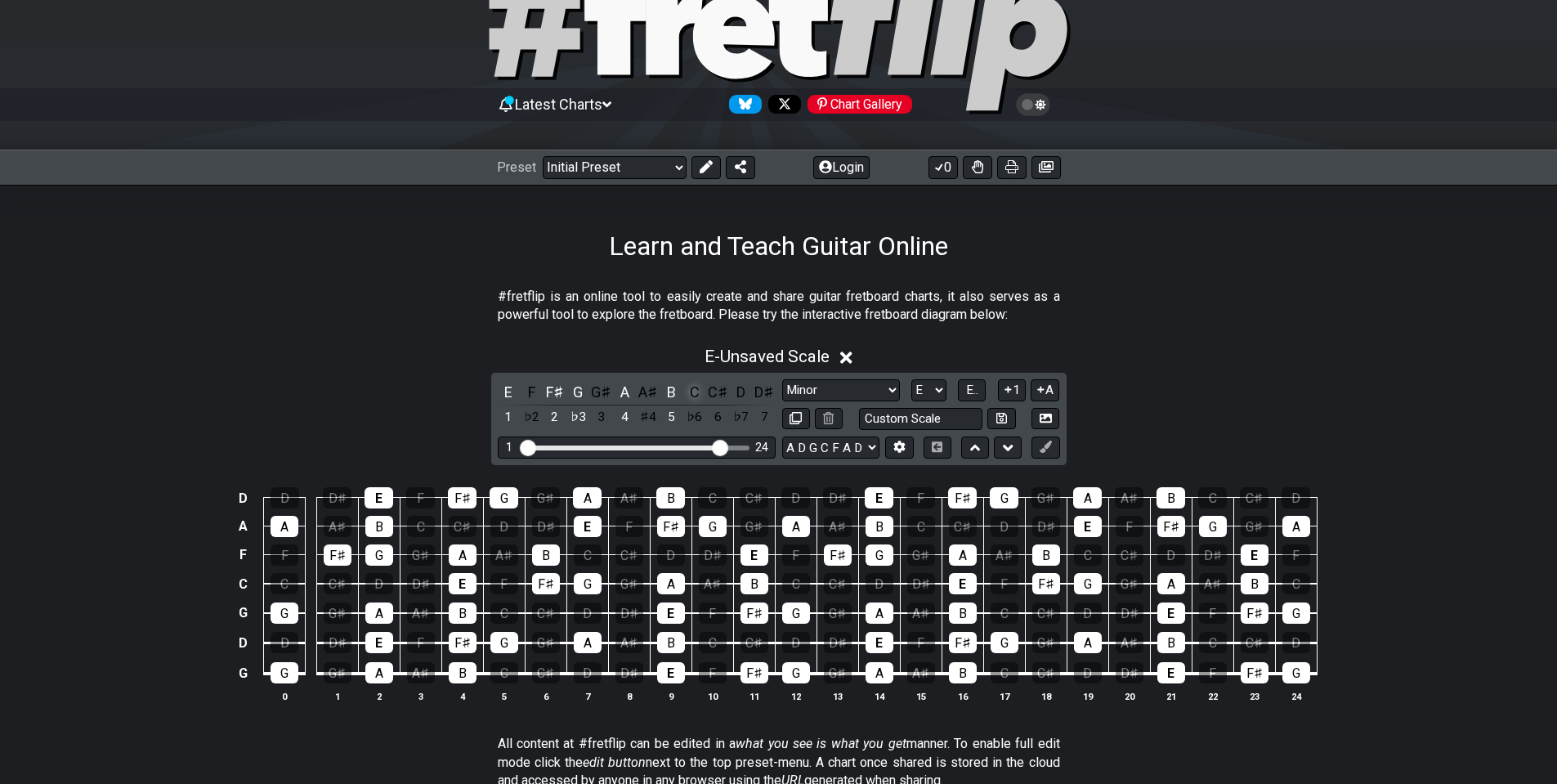
click at [697, 402] on div "C" at bounding box center [694, 392] width 21 height 22
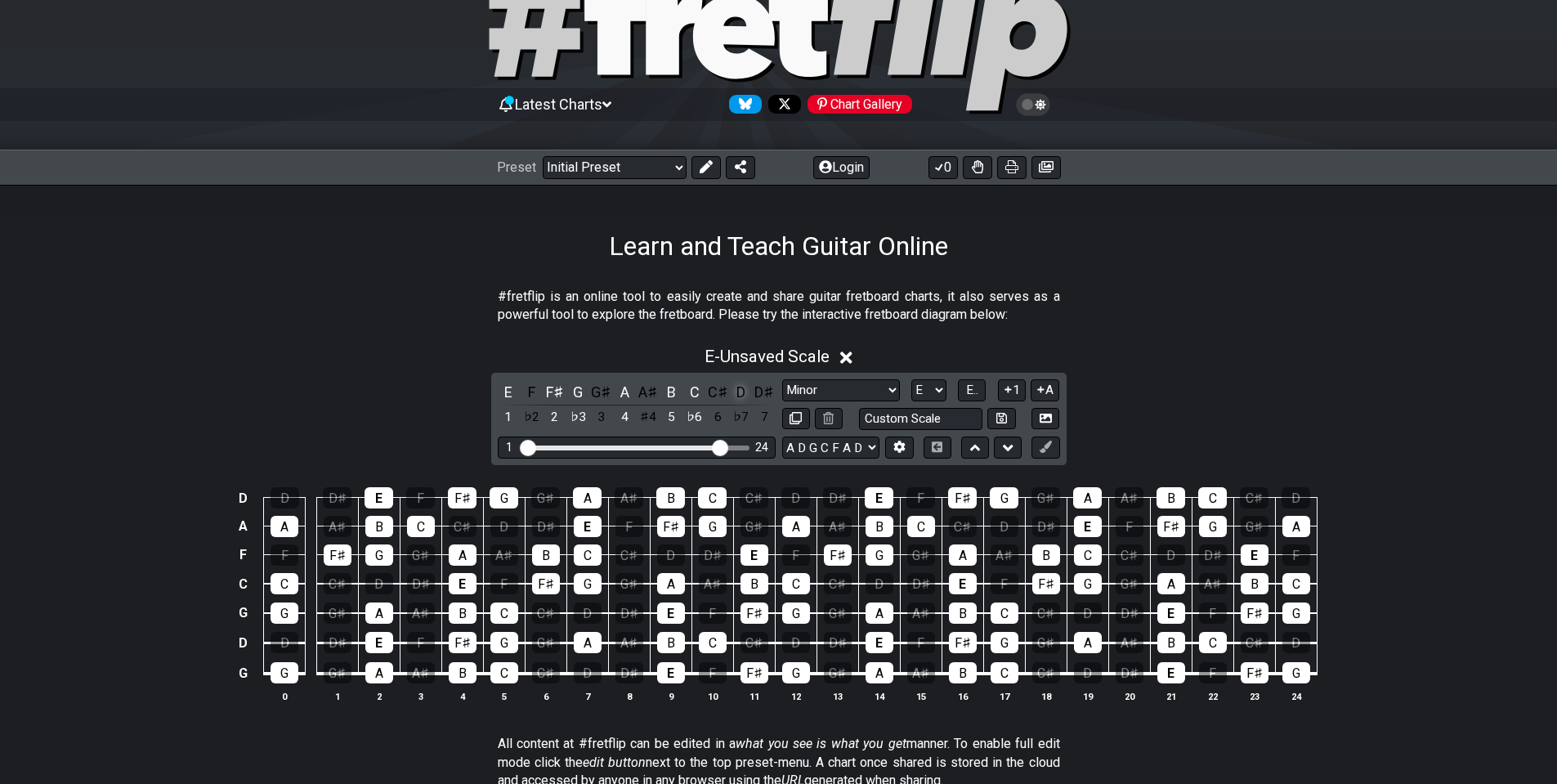
click at [745, 392] on div "D" at bounding box center [741, 392] width 21 height 22
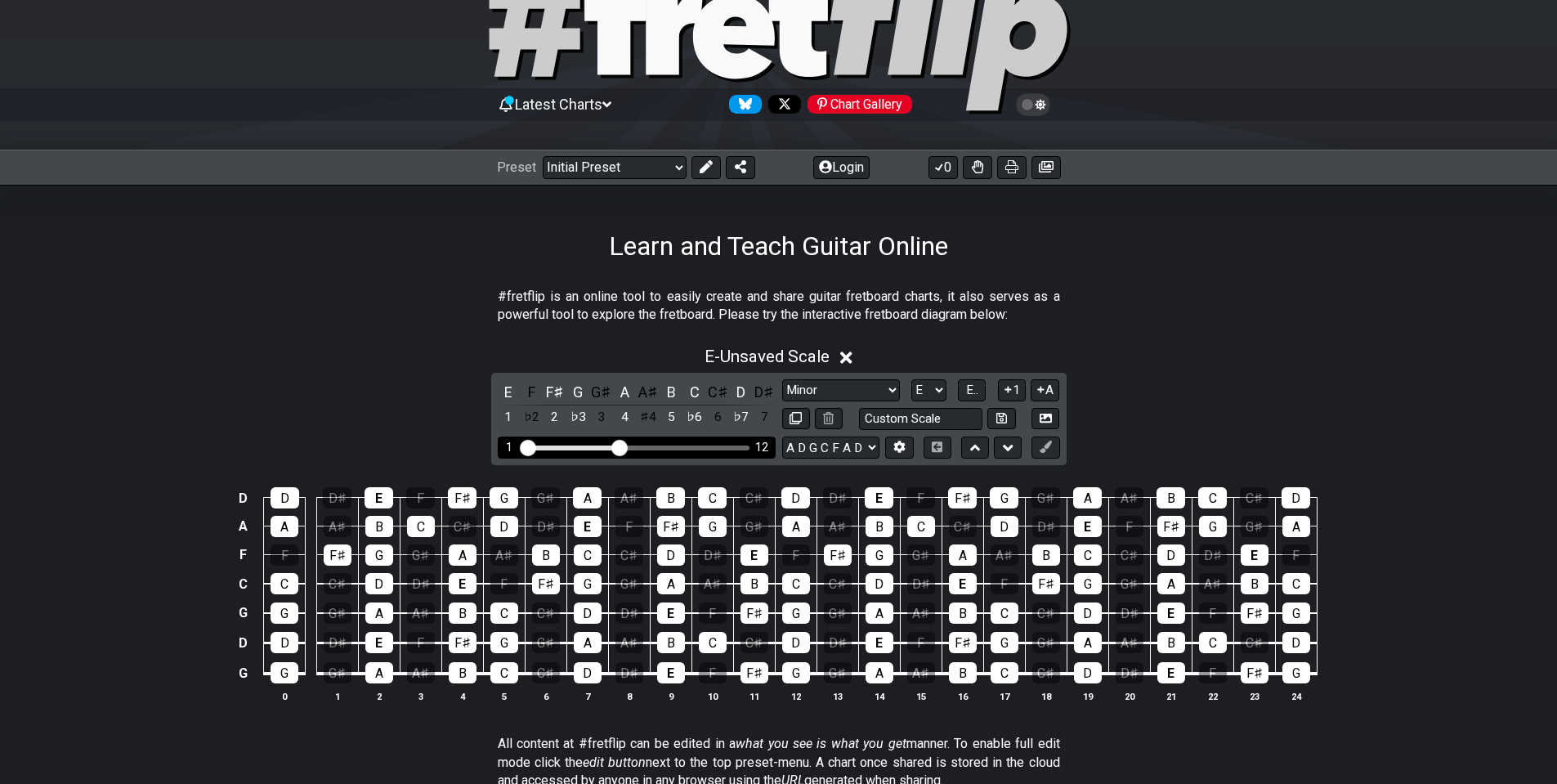
drag, startPoint x: 724, startPoint y: 450, endPoint x: 624, endPoint y: 450, distance: 100.0
click at [624, 446] on input "Visible fret range" at bounding box center [637, 446] width 232 height 0
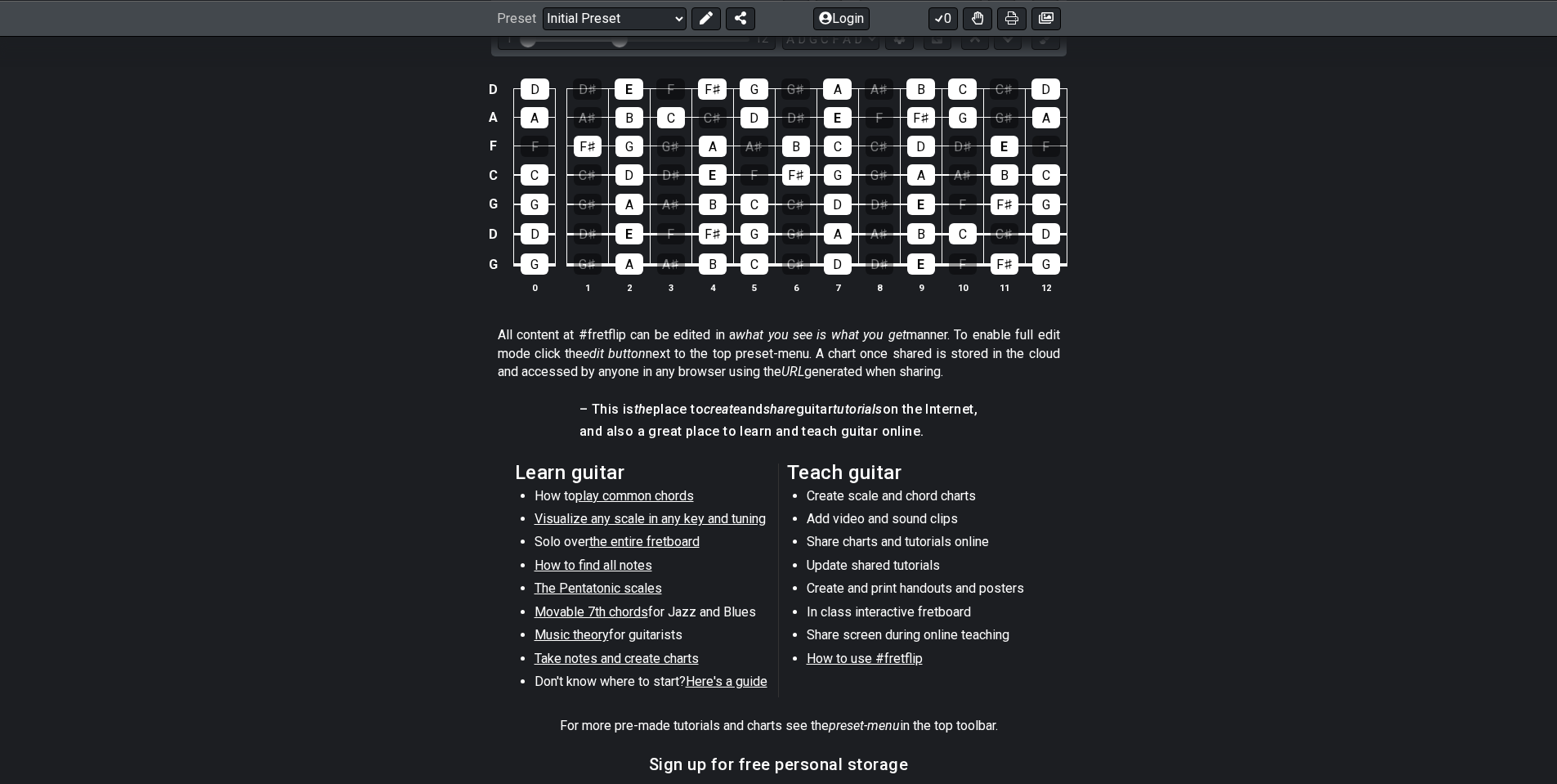
scroll to position [327, 0]
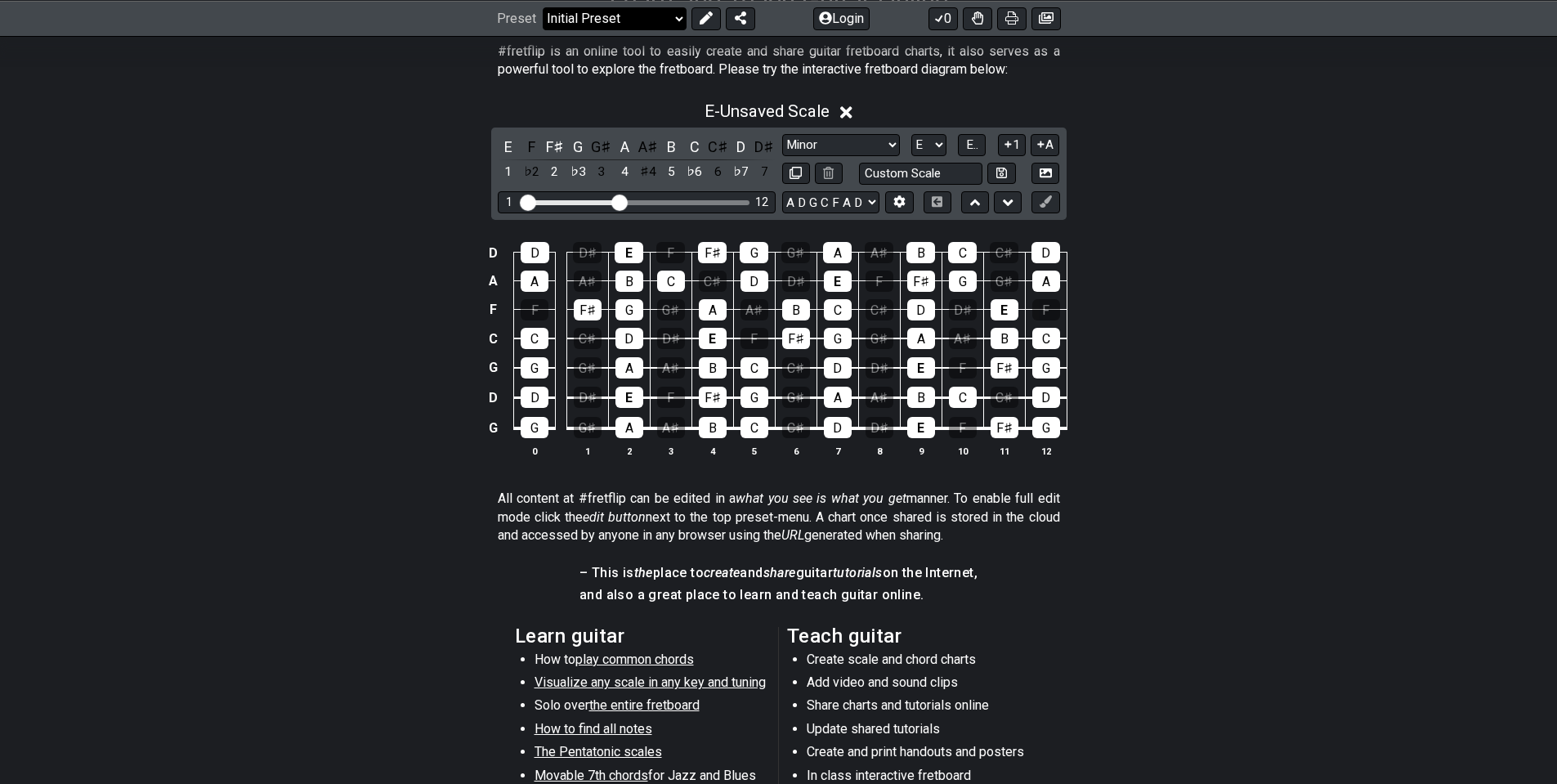
click at [672, 15] on select "Welcome to #fretflip! Initial Preset Custom Preset Minor Pentatonic Major Penta…" at bounding box center [614, 18] width 144 height 23
click at [1182, 115] on div "E - Unsaved Scale" at bounding box center [778, 106] width 1557 height 30
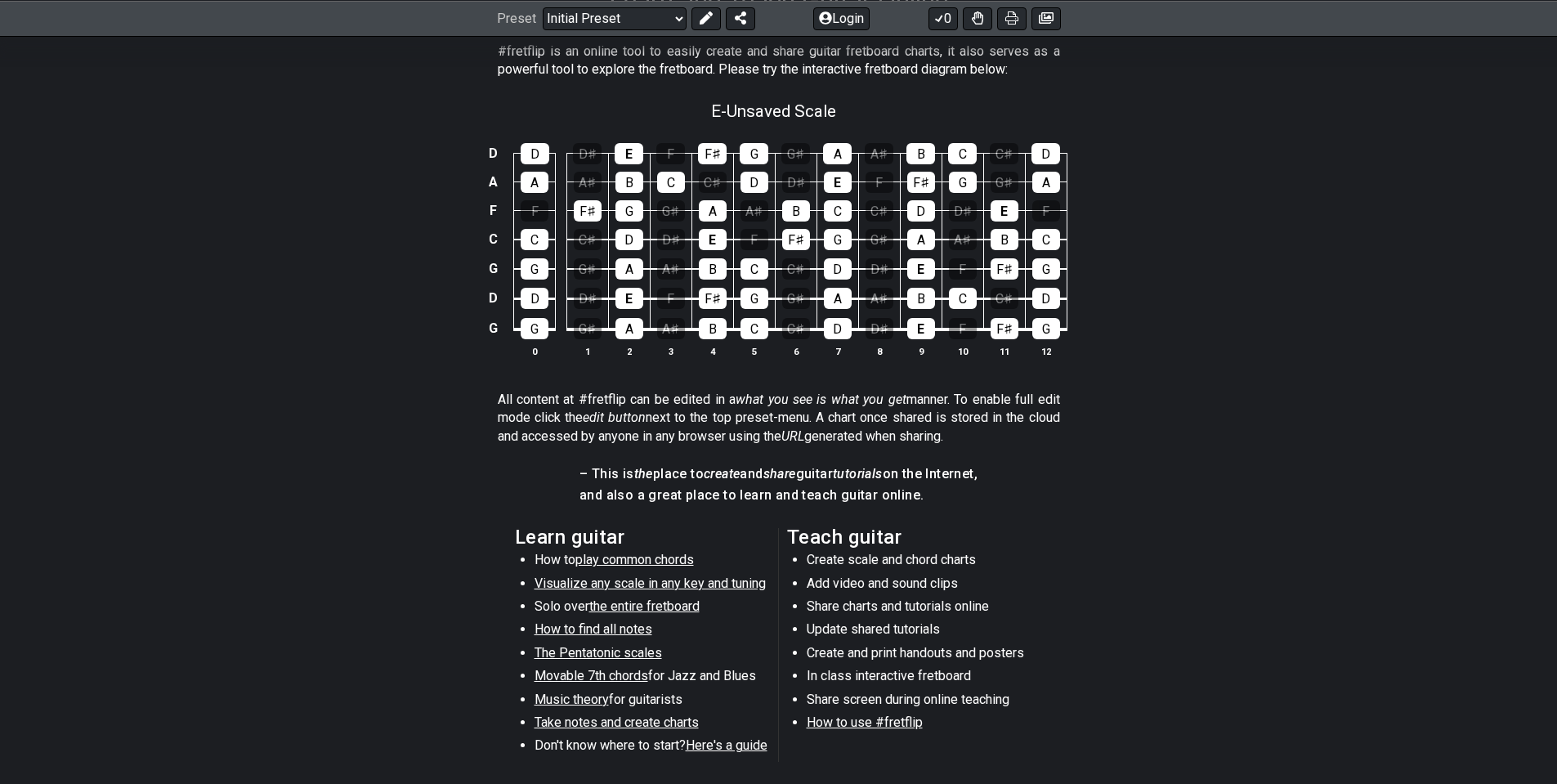
scroll to position [245, 0]
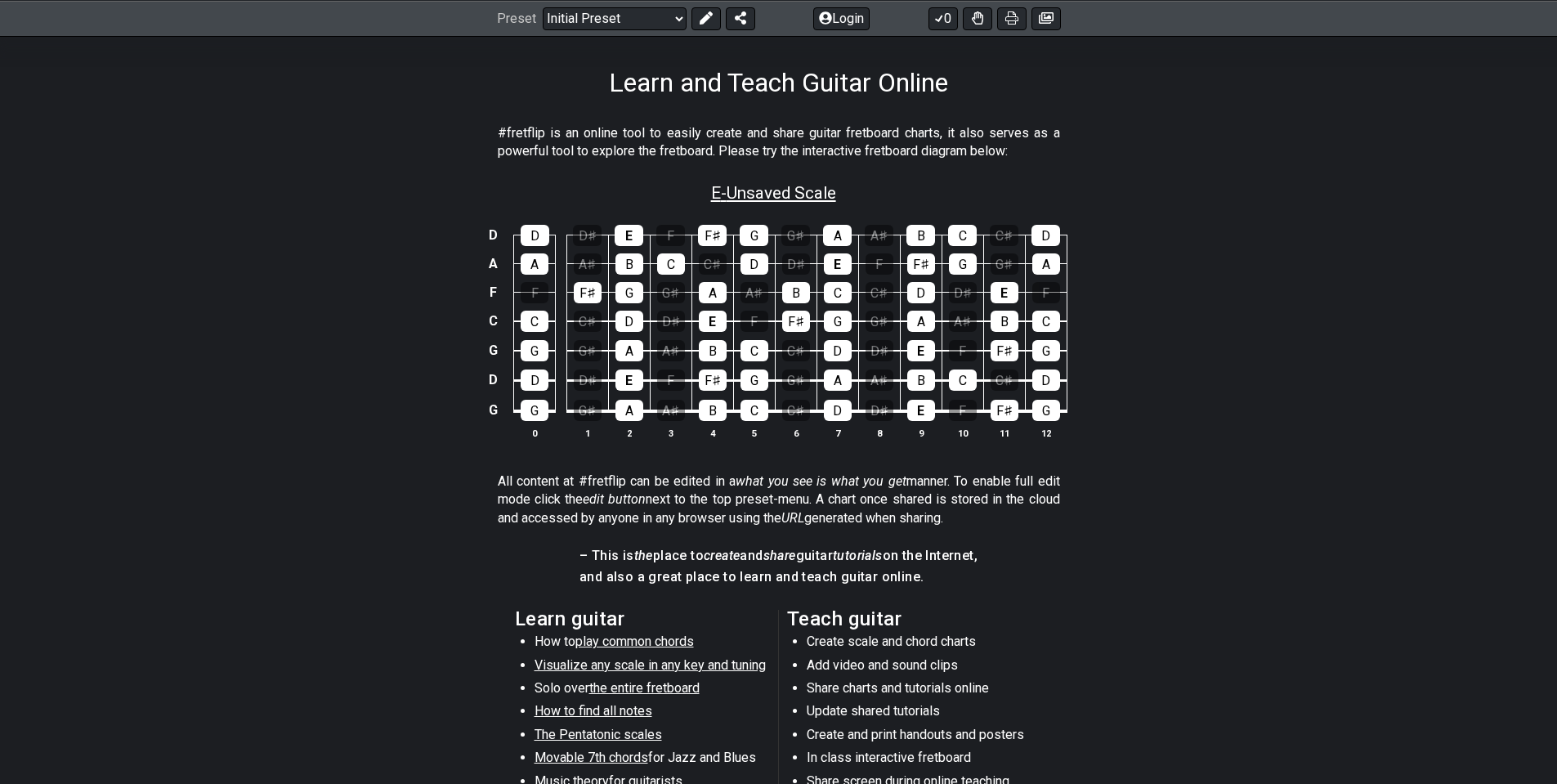
click at [791, 183] on span "E - Unsaved Scale" at bounding box center [774, 193] width 125 height 20
select select "Minor"
select select "E"
select select "A D G C F A D"
